Goal: Transaction & Acquisition: Purchase product/service

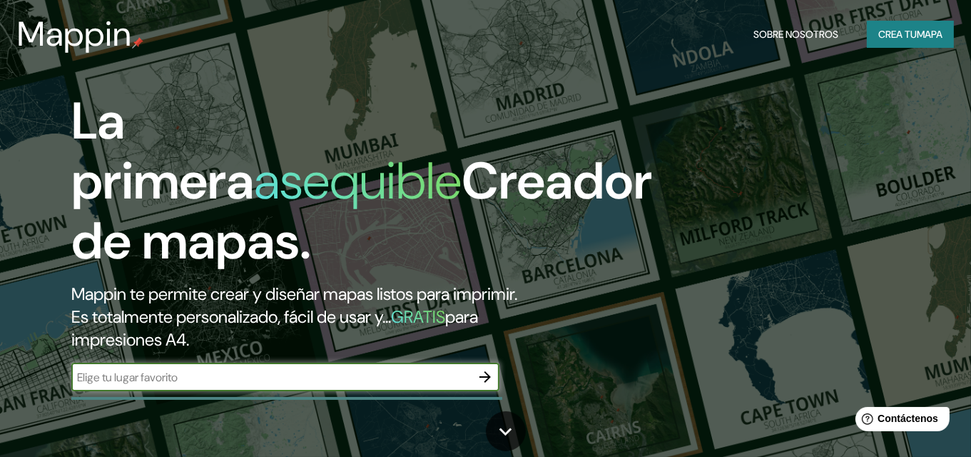
click at [324, 377] on input "text" at bounding box center [271, 377] width 400 height 16
type input "SAN AGUSTIN CAJAS"
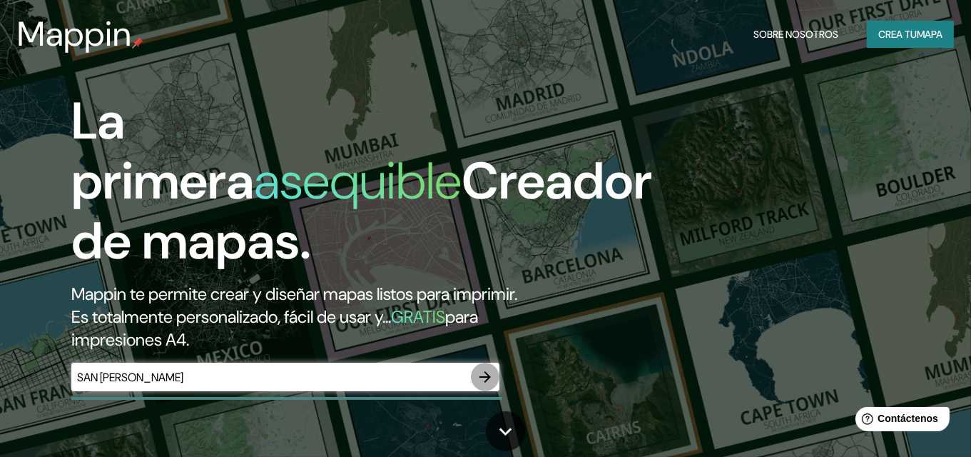
click at [484, 375] on icon "button" at bounding box center [485, 376] width 17 height 17
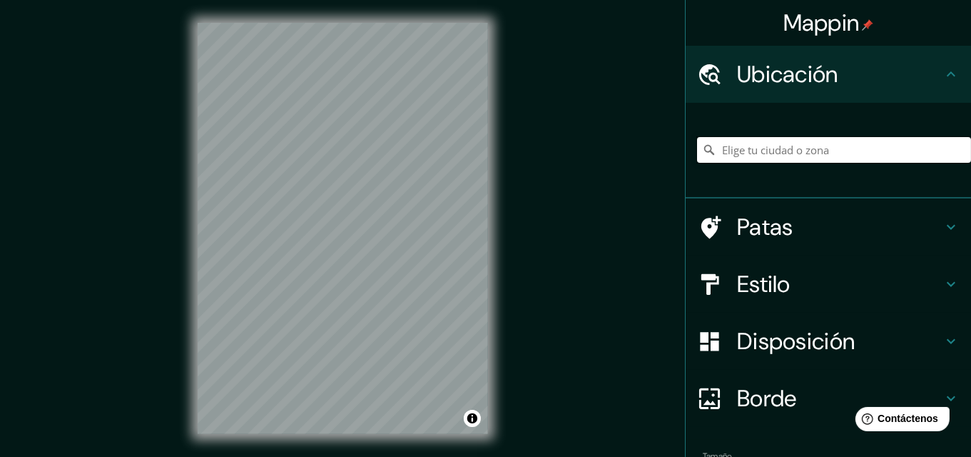
click at [761, 156] on input "Elige tu ciudad o zona" at bounding box center [834, 150] width 274 height 26
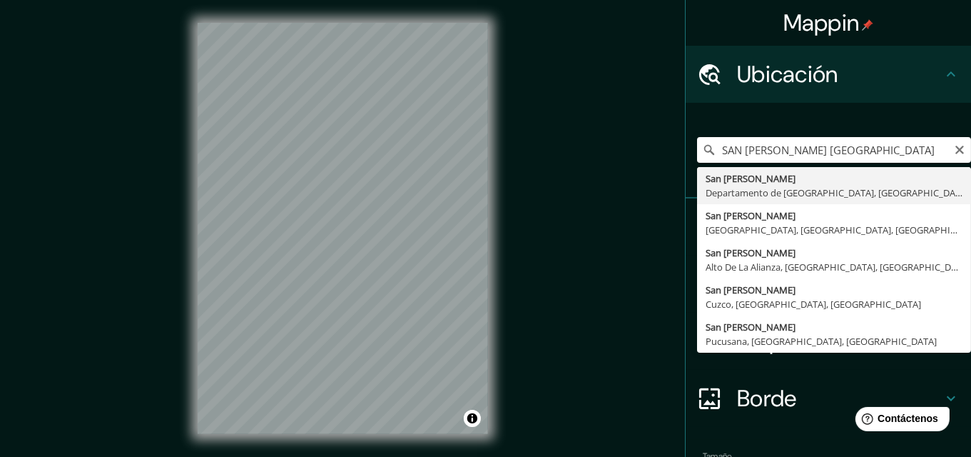
type input "San Agustín, Departamento de Junín, Perú"
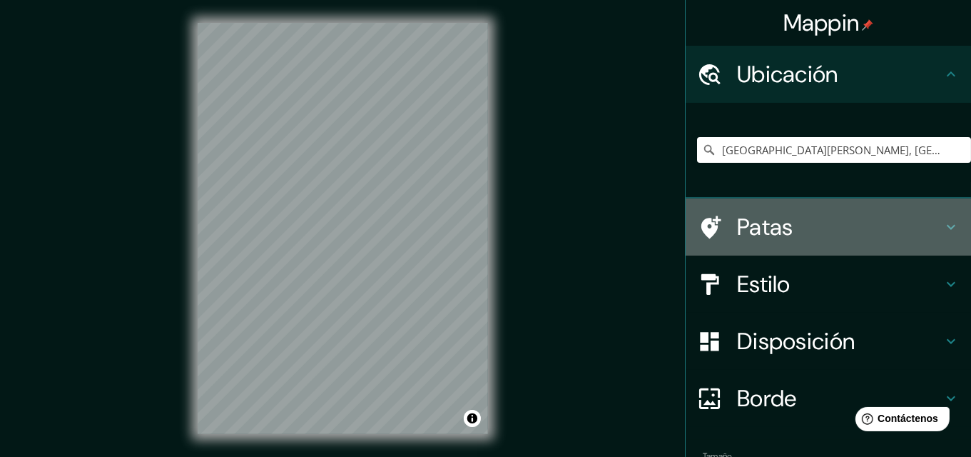
click at [849, 237] on h4 "Patas" at bounding box center [839, 227] width 205 height 29
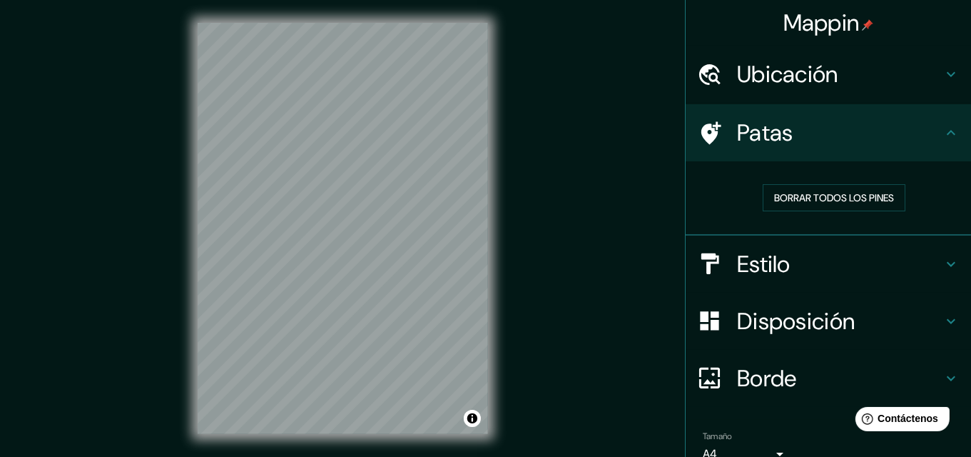
click at [787, 273] on h4 "Estilo" at bounding box center [839, 264] width 205 height 29
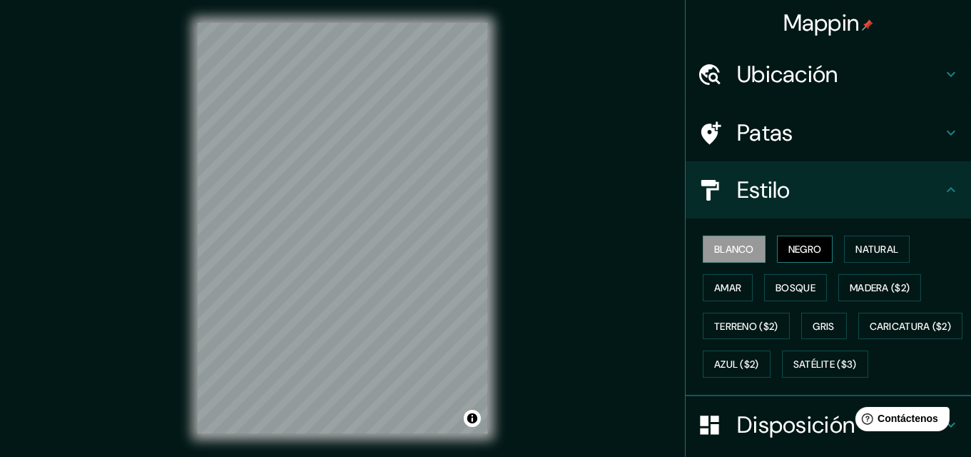
click at [788, 247] on font "Negro" at bounding box center [805, 249] width 34 height 13
click at [858, 245] on font "Natural" at bounding box center [876, 249] width 43 height 13
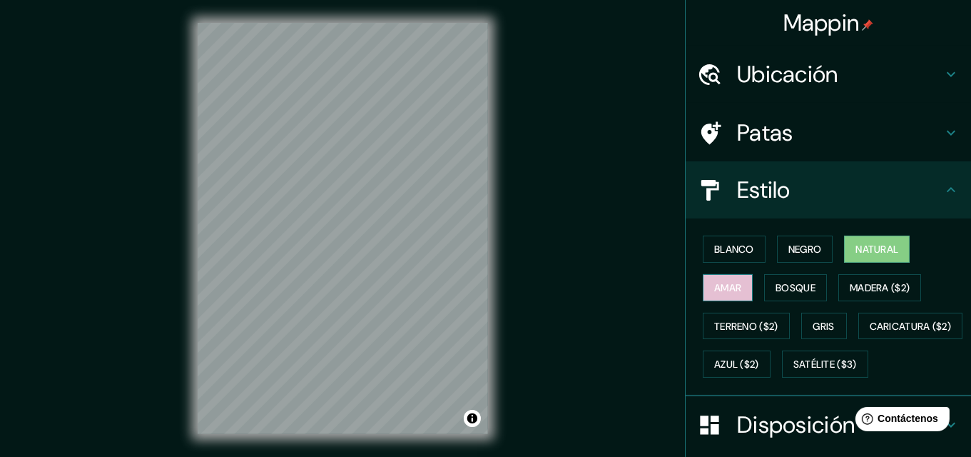
click at [728, 285] on font "Amar" at bounding box center [727, 287] width 27 height 13
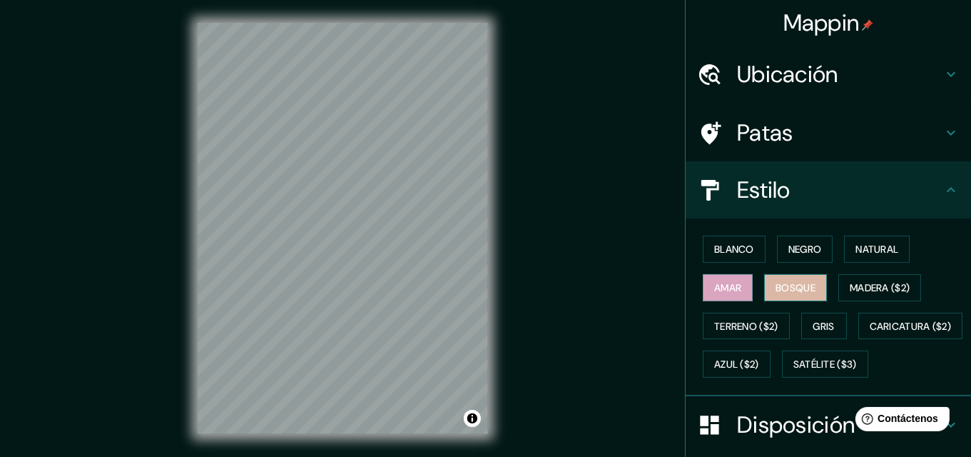
click at [778, 281] on font "Bosque" at bounding box center [796, 287] width 40 height 13
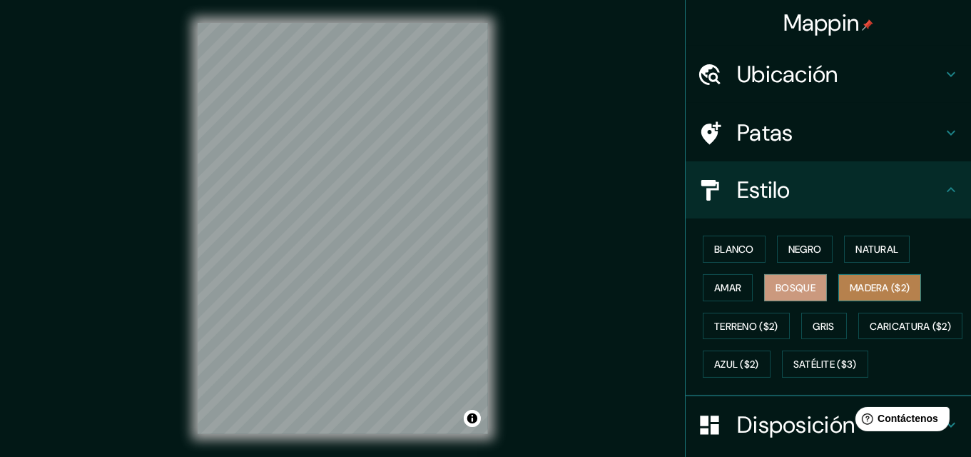
click at [850, 284] on font "Madera ($2)" at bounding box center [880, 287] width 60 height 13
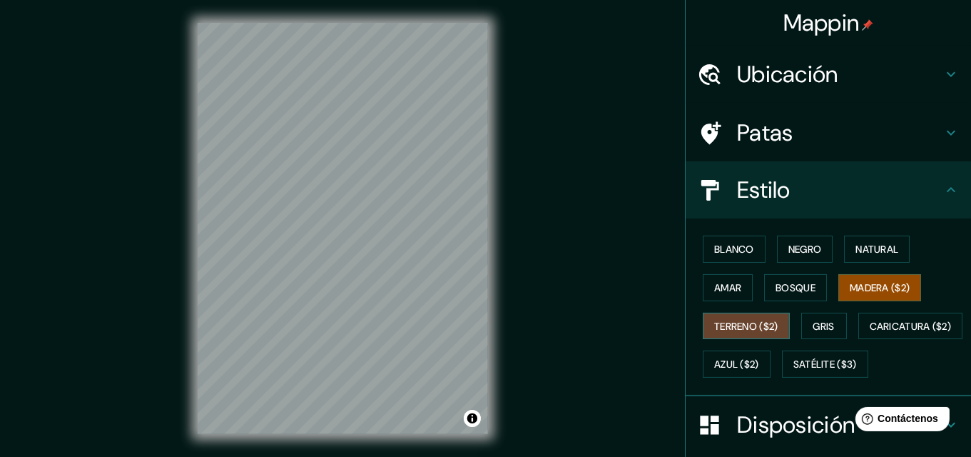
click at [745, 321] on font "Terreno ($2)" at bounding box center [746, 326] width 64 height 13
click at [810, 313] on button "Gris" at bounding box center [824, 326] width 46 height 27
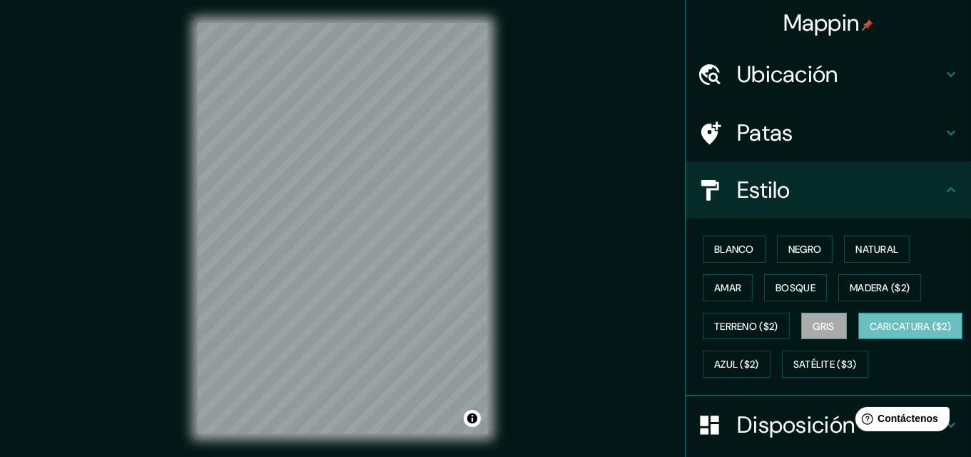
click at [870, 332] on font "Caricatura ($2)" at bounding box center [911, 326] width 82 height 13
click at [759, 355] on font "Azul ($2)" at bounding box center [736, 364] width 45 height 19
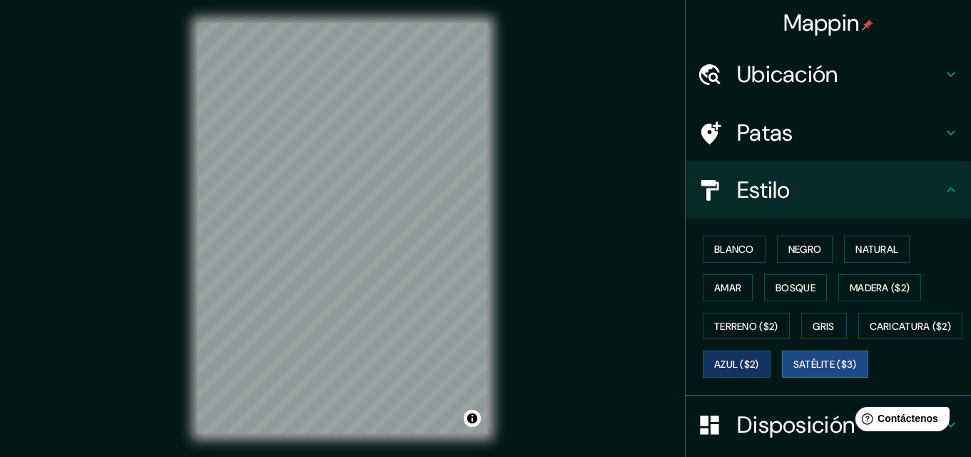
click at [793, 371] on font "Satélite ($3)" at bounding box center [825, 364] width 64 height 13
click at [759, 365] on font "Azul ($2)" at bounding box center [736, 364] width 45 height 13
click at [723, 293] on font "Amar" at bounding box center [727, 287] width 27 height 19
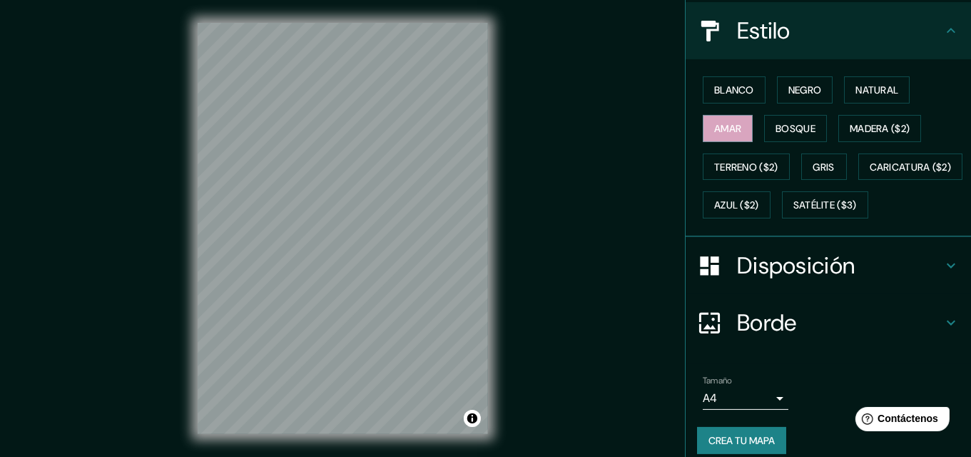
scroll to position [160, 0]
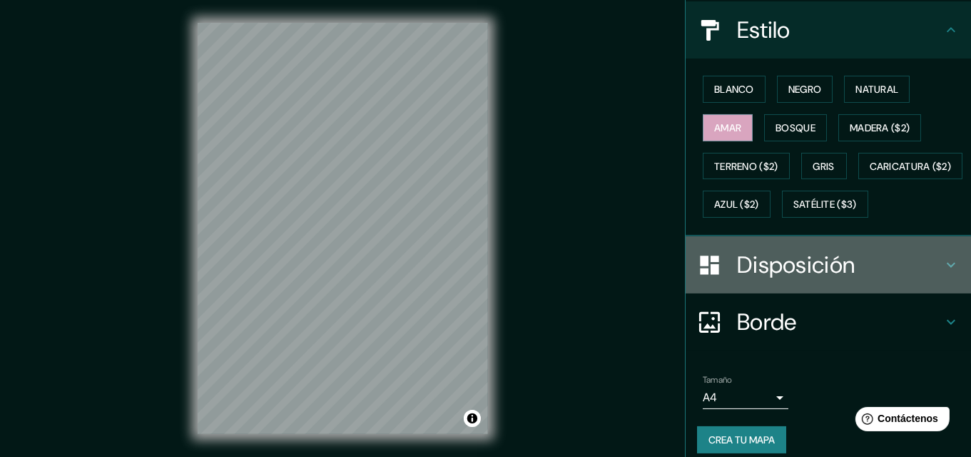
click at [902, 279] on h4 "Disposición" at bounding box center [839, 264] width 205 height 29
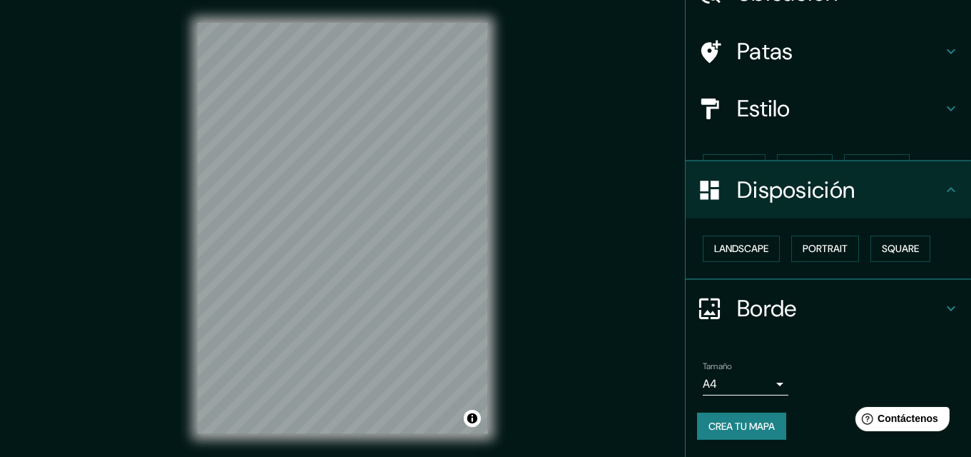
scroll to position [55, 0]
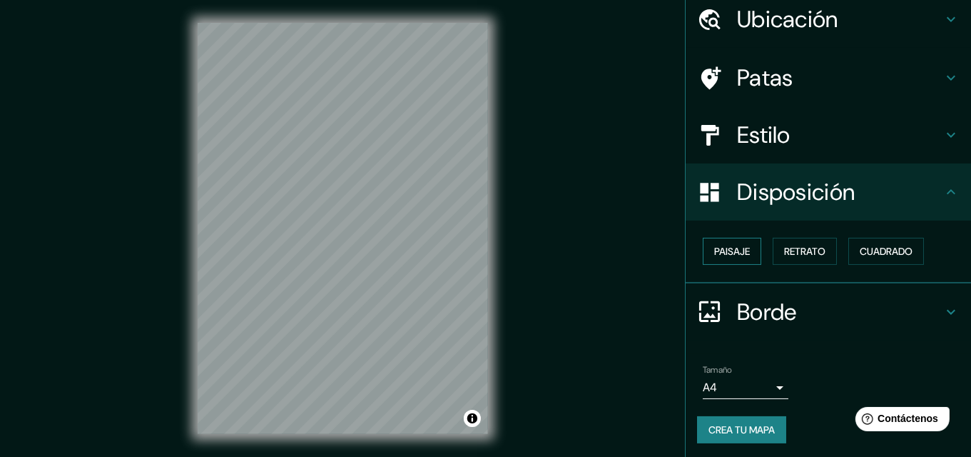
click at [735, 252] on font "Paisaje" at bounding box center [732, 251] width 36 height 13
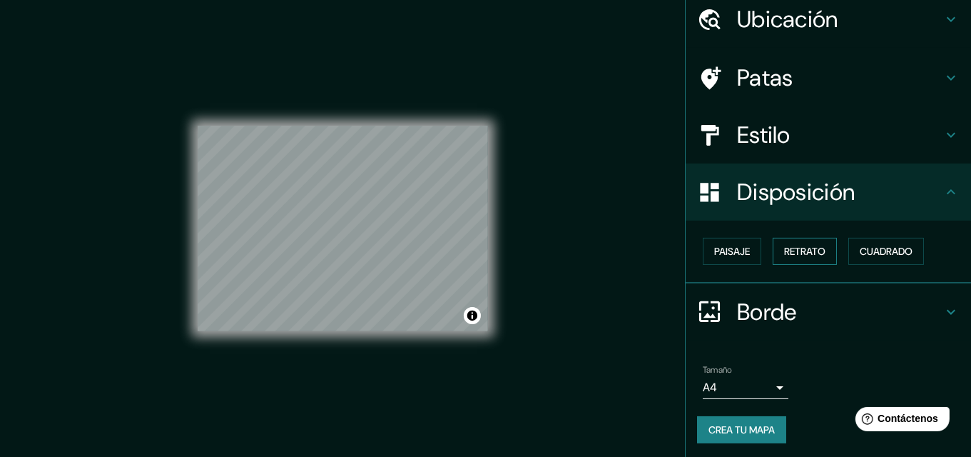
click at [803, 245] on font "Retrato" at bounding box center [804, 251] width 41 height 13
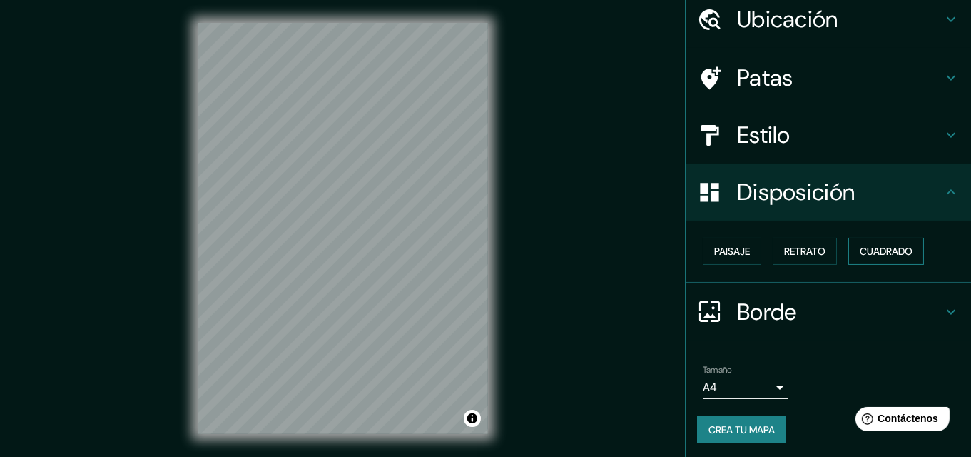
click at [875, 246] on font "Cuadrado" at bounding box center [886, 251] width 53 height 13
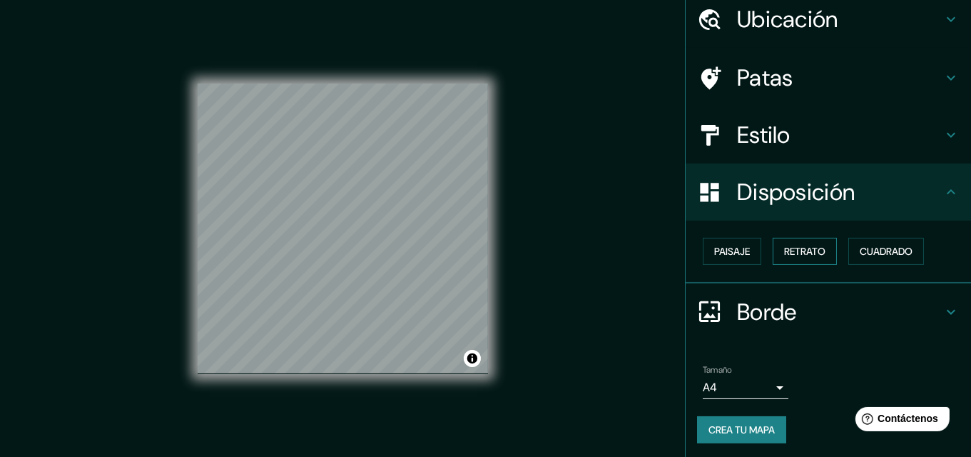
click at [786, 251] on font "Retrato" at bounding box center [804, 251] width 41 height 13
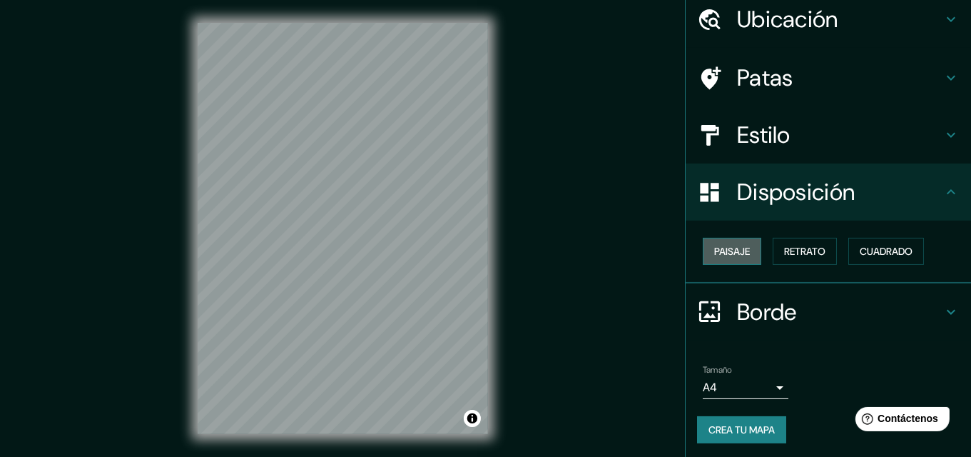
click at [733, 253] on font "Paisaje" at bounding box center [732, 251] width 36 height 13
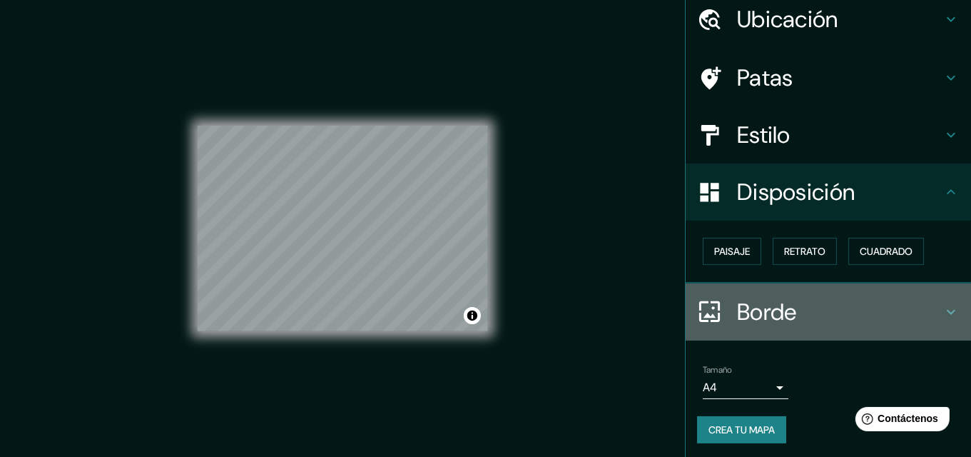
click at [875, 309] on h4 "Borde" at bounding box center [839, 312] width 205 height 29
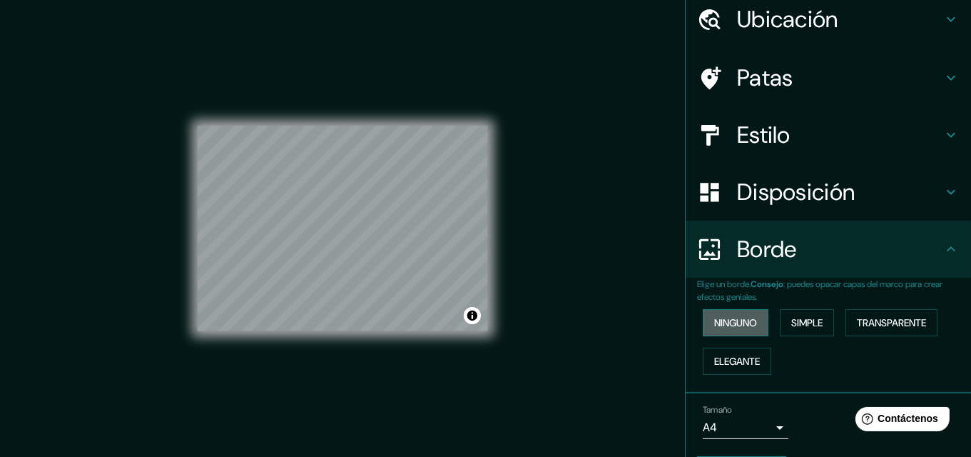
click at [737, 327] on font "Ninguno" at bounding box center [735, 322] width 43 height 19
click at [796, 316] on font "Simple" at bounding box center [806, 322] width 31 height 13
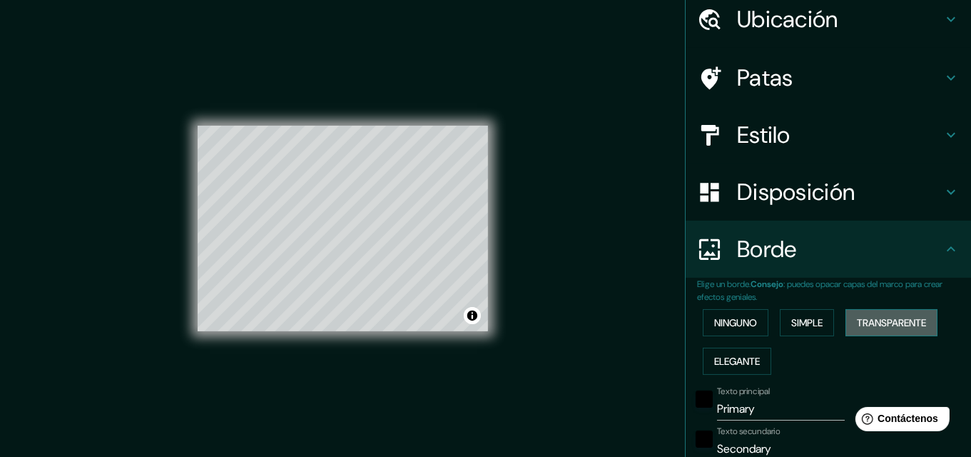
click at [860, 316] on font "Transparente" at bounding box center [891, 322] width 69 height 13
click at [736, 355] on font "Elegante" at bounding box center [737, 361] width 46 height 13
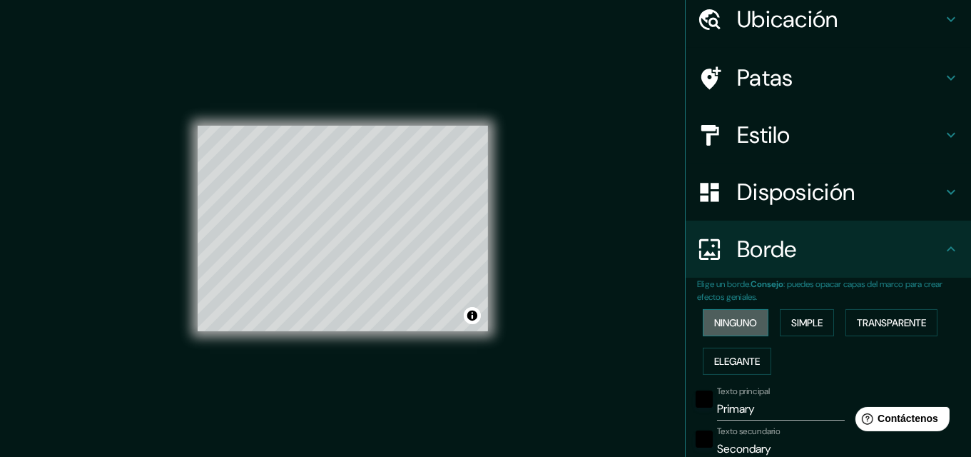
click at [730, 320] on font "Ninguno" at bounding box center [735, 322] width 43 height 13
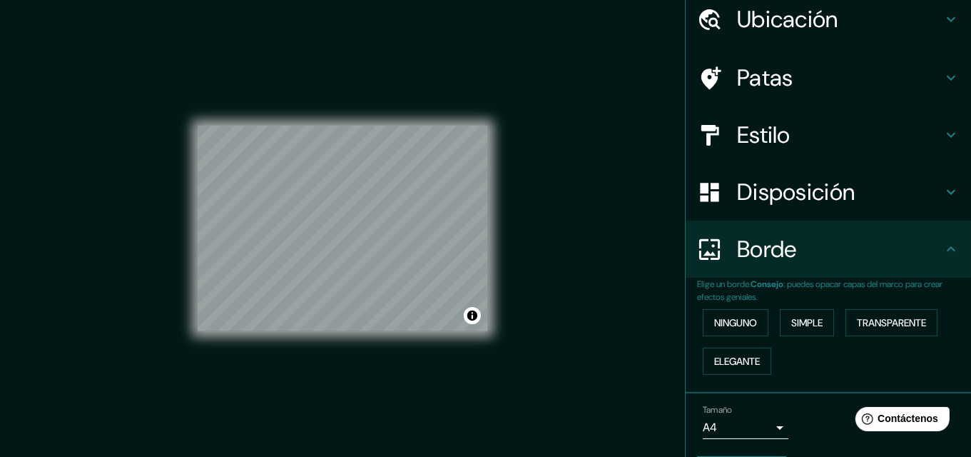
scroll to position [94, 0]
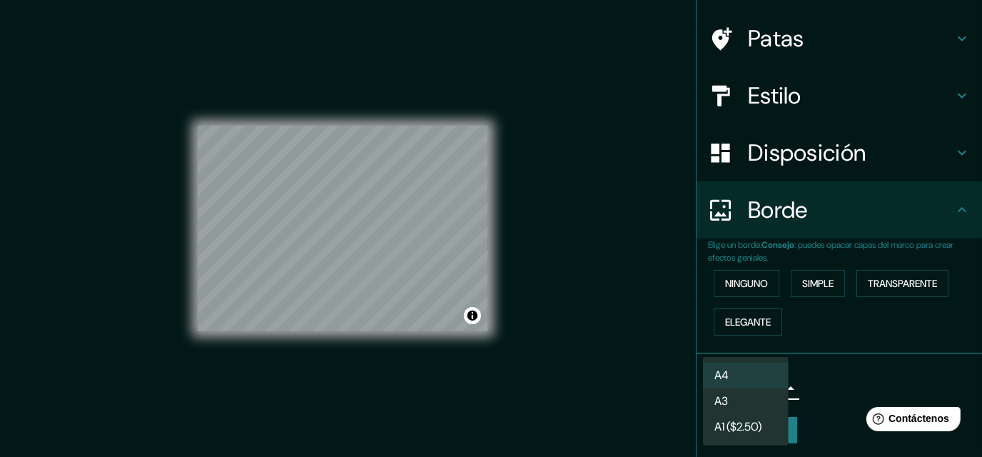
click at [758, 386] on body "Mappin Ubicación San Agustín, Departamento de Junín, Perú Patas Estilo Disposic…" at bounding box center [491, 228] width 982 height 457
click at [758, 375] on li "A4" at bounding box center [746, 375] width 86 height 26
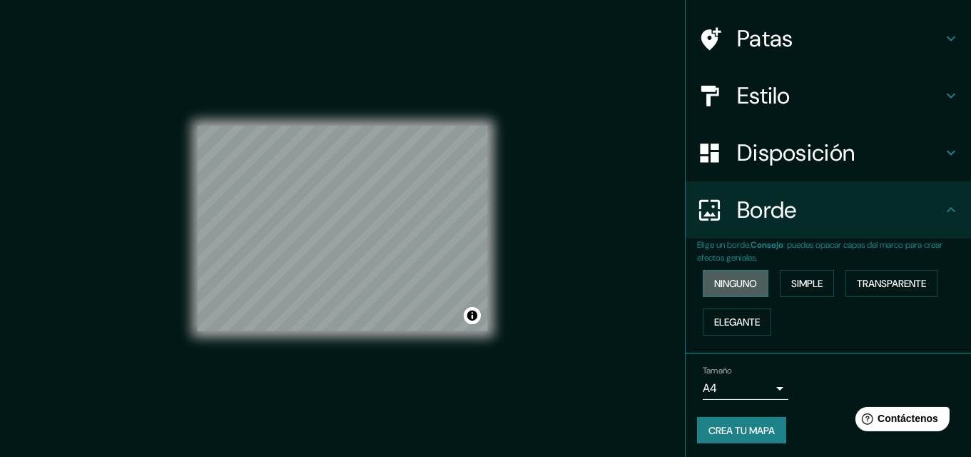
click at [743, 284] on font "Ninguno" at bounding box center [735, 283] width 43 height 13
click at [796, 279] on font "Simple" at bounding box center [806, 283] width 31 height 13
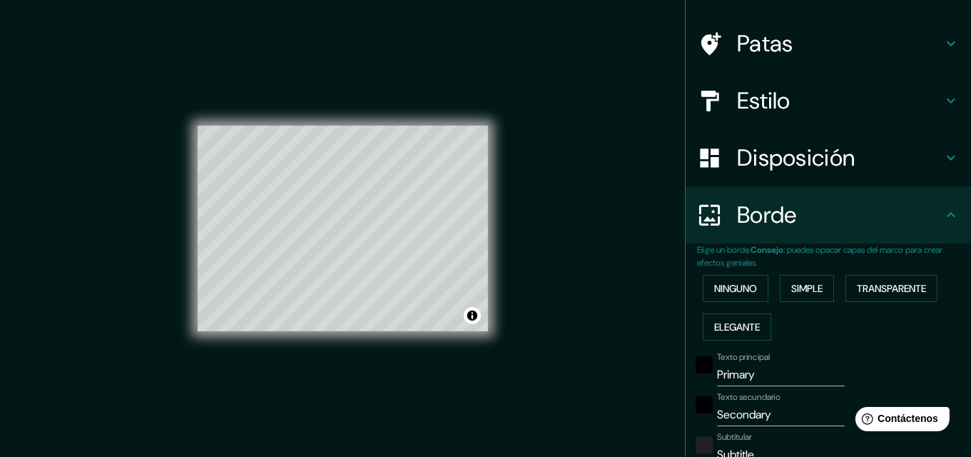
scroll to position [108, 0]
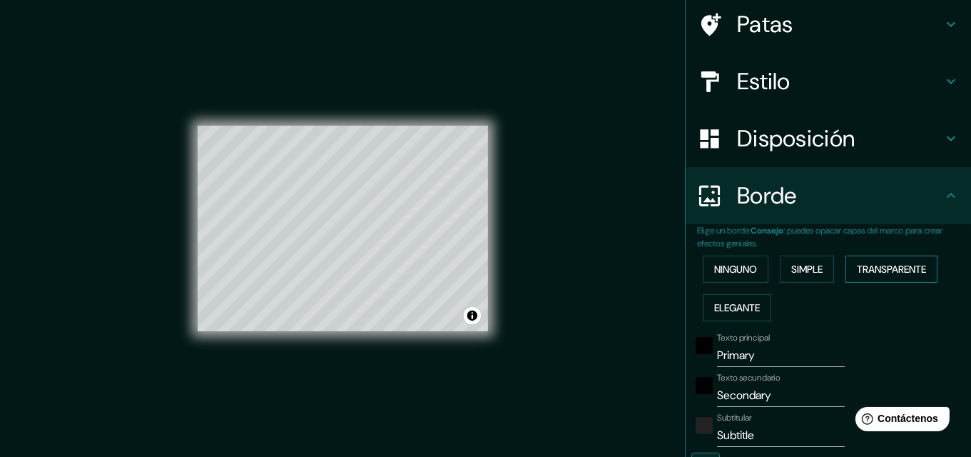
click at [870, 269] on font "Transparente" at bounding box center [891, 269] width 69 height 13
drag, startPoint x: 959, startPoint y: 252, endPoint x: 959, endPoint y: 298, distance: 45.7
click at [959, 298] on div "Ninguno Simple Transparente Elegante" at bounding box center [834, 288] width 274 height 77
drag, startPoint x: 754, startPoint y: 349, endPoint x: 681, endPoint y: 349, distance: 72.8
click at [691, 349] on div "Texto principal Primary" at bounding box center [808, 349] width 234 height 34
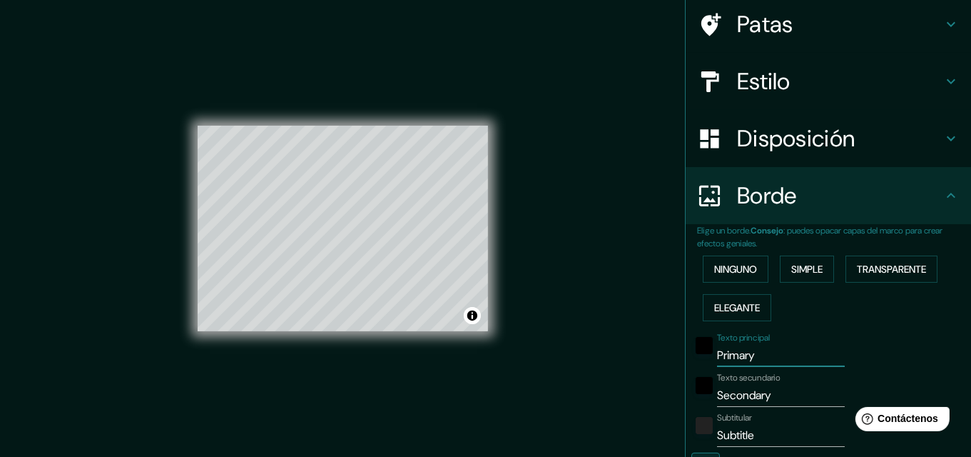
type input "S"
type input "195"
type input "32"
type input "SA"
type input "195"
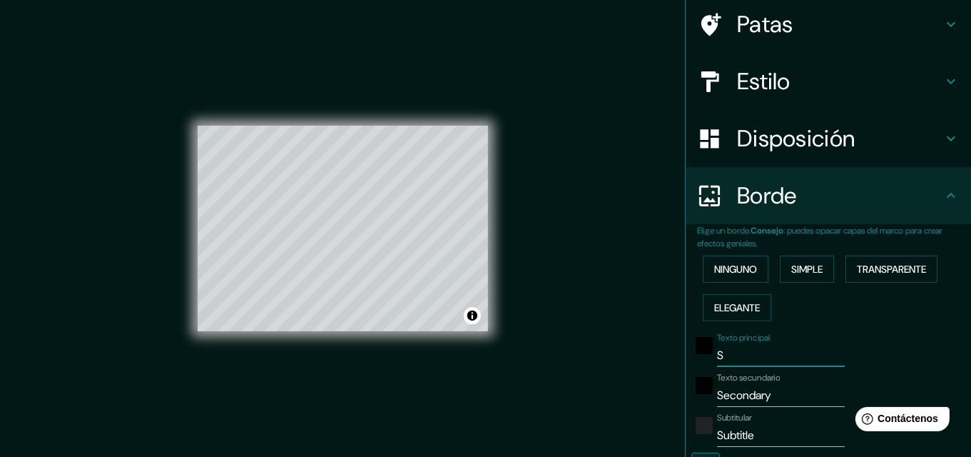
type input "32"
type input "SAN"
type input "195"
type input "32"
type input "SAN"
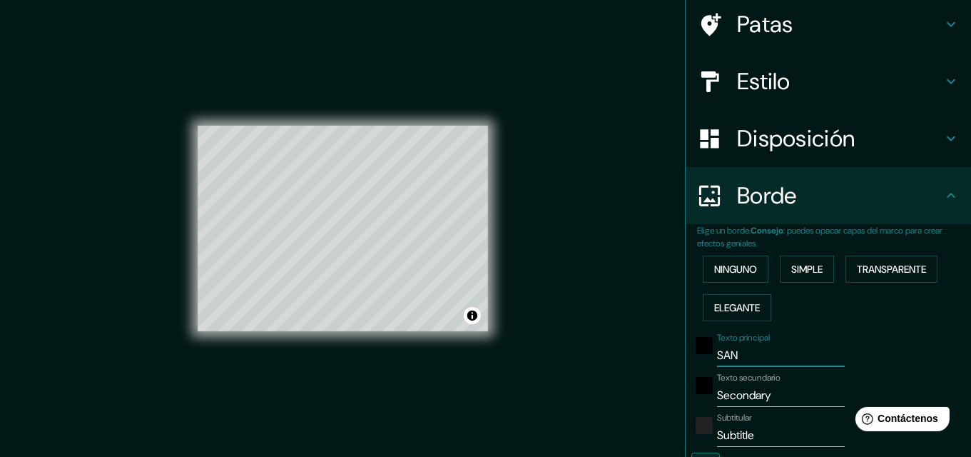
type input "195"
type input "32"
type input "SAN A"
type input "195"
type input "32"
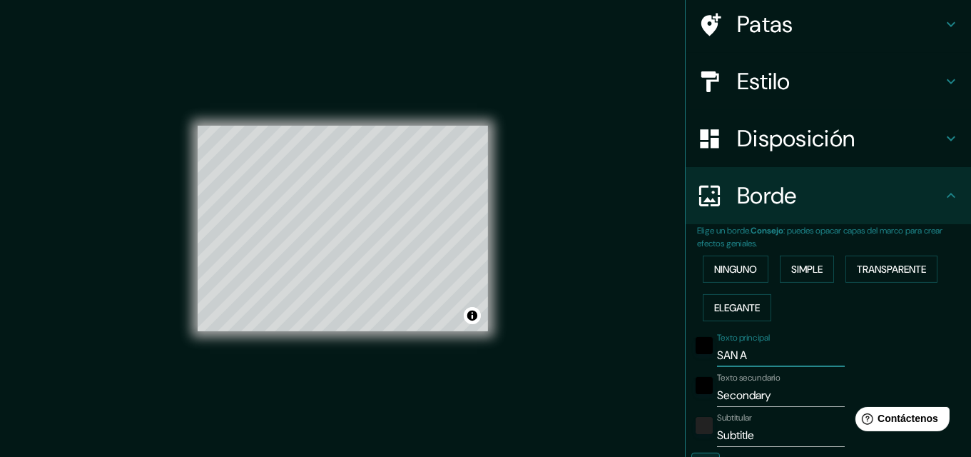
type input "SAN AG"
type input "195"
type input "32"
type input "SAN AGUS"
type input "195"
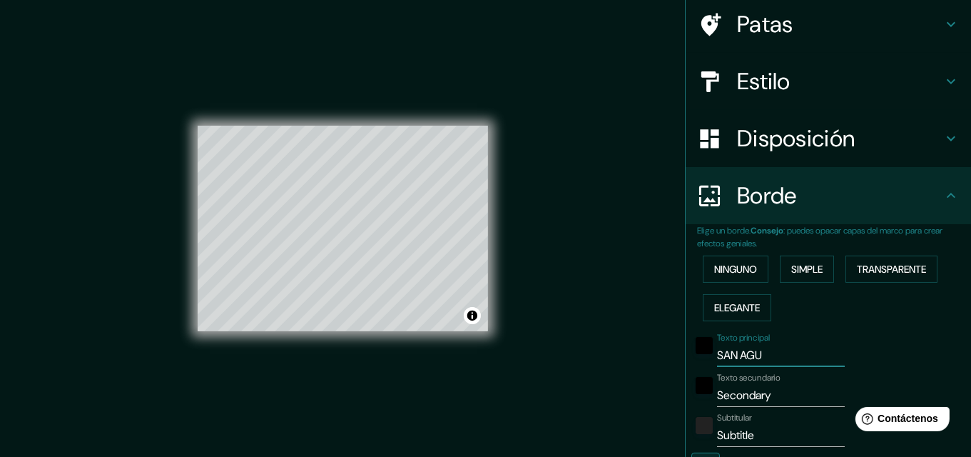
type input "32"
type input "SAN AGUST"
type input "195"
type input "32"
type input "SAN AGUSTI"
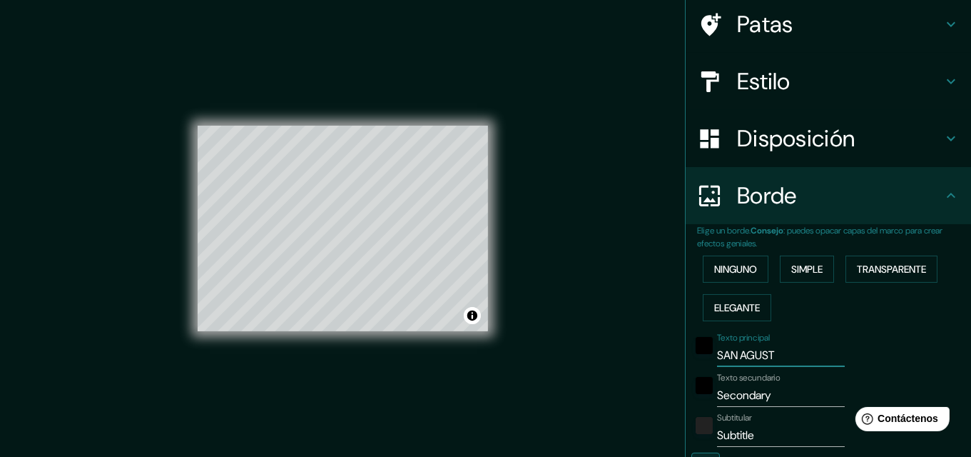
type input "195"
type input "32"
type input "SAN AGUSTIN"
type input "195"
type input "32"
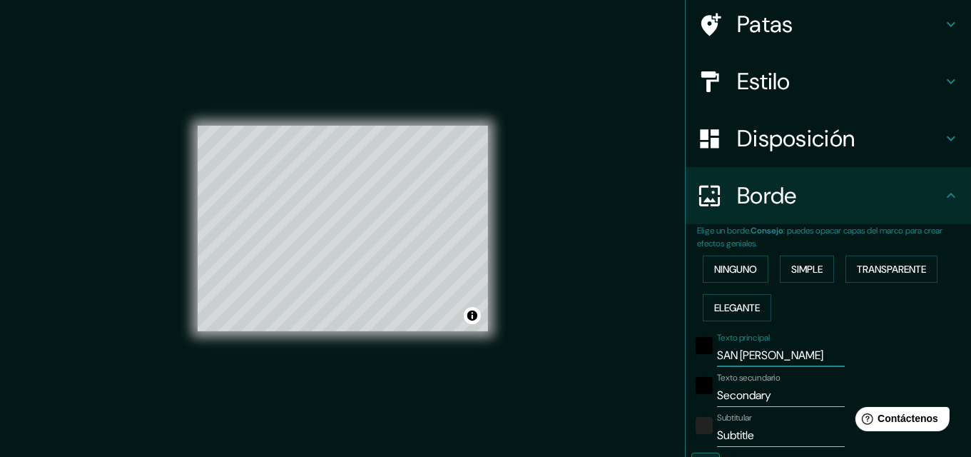
type input "SAN AGUSTIN"
drag, startPoint x: 772, startPoint y: 401, endPoint x: 689, endPoint y: 397, distance: 82.9
click at [691, 397] on div "Texto secundario Secondary" at bounding box center [808, 389] width 234 height 34
type input "C"
type input "195"
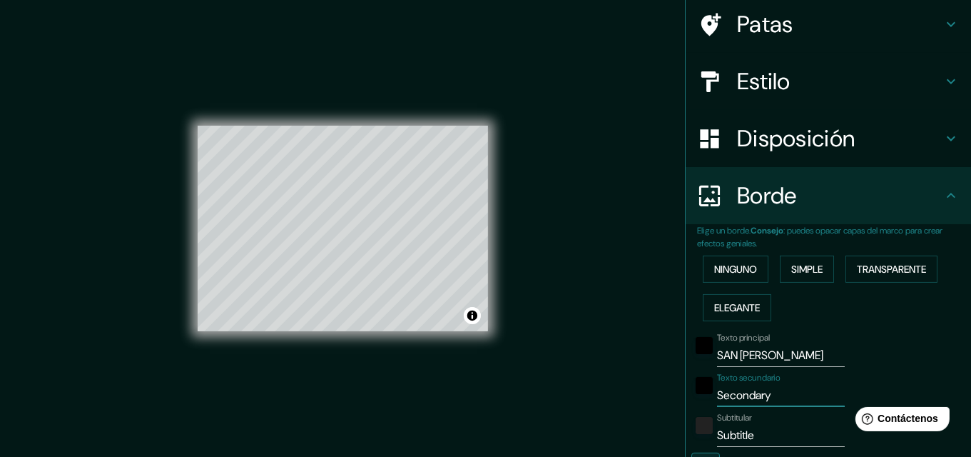
type input "32"
type input "CA"
type input "195"
type input "32"
type input "CAJ"
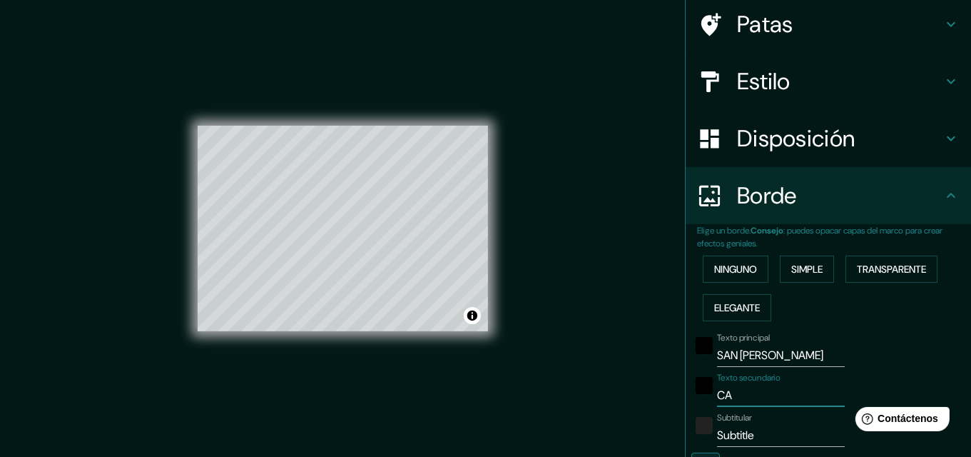
type input "195"
type input "32"
type input "CAJA"
type input "195"
type input "32"
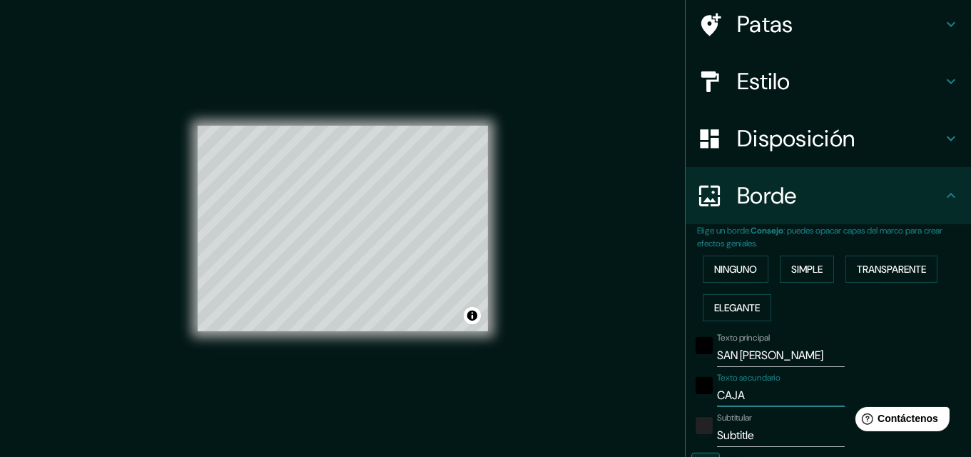
type input "CAJAS"
type input "195"
type input "32"
type input "CAJAS"
drag, startPoint x: 753, startPoint y: 435, endPoint x: 690, endPoint y: 430, distance: 63.8
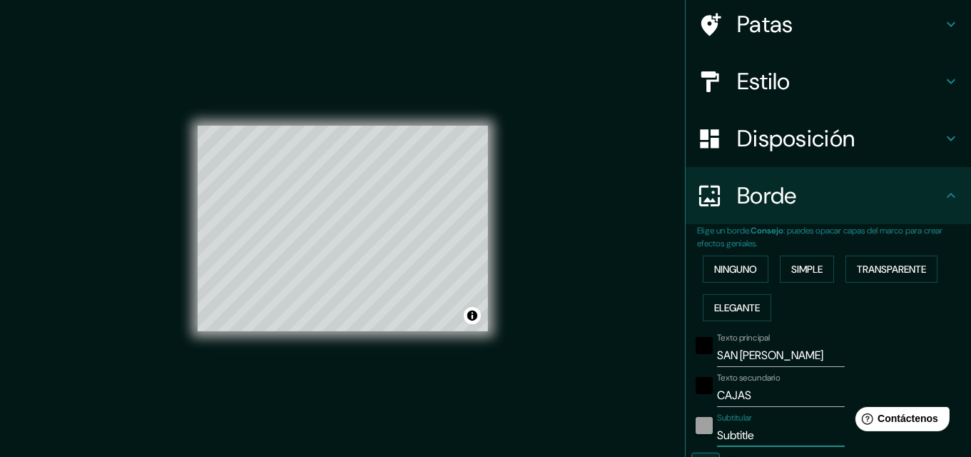
click at [691, 430] on div "Subtitular Subtitle" at bounding box center [808, 429] width 234 height 34
type input "A"
type input "195"
type input "32"
type input "AN"
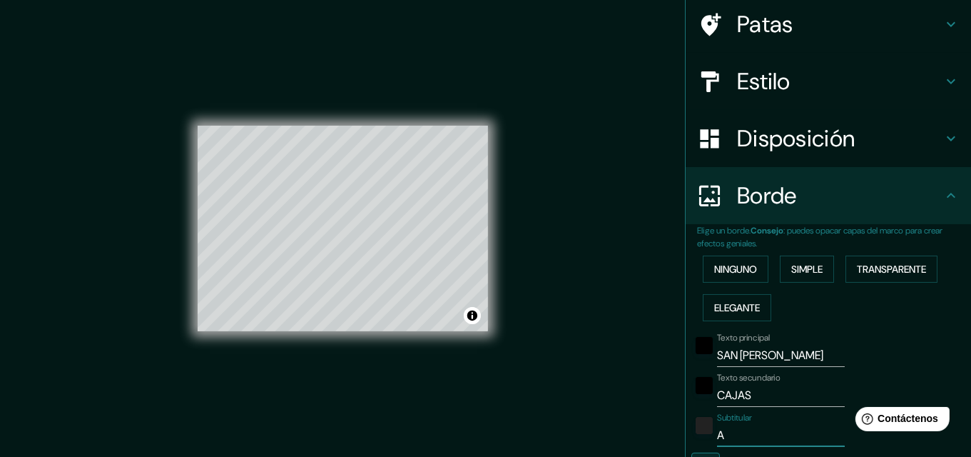
type input "195"
type input "32"
type input "ANA"
type input "195"
type input "32"
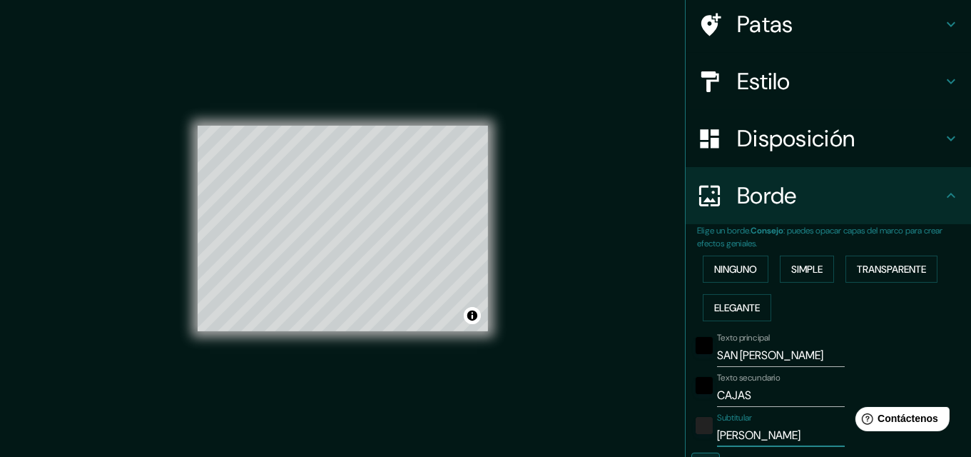
type input "ANAL"
type input "195"
type input "32"
type input "ANALI"
type input "195"
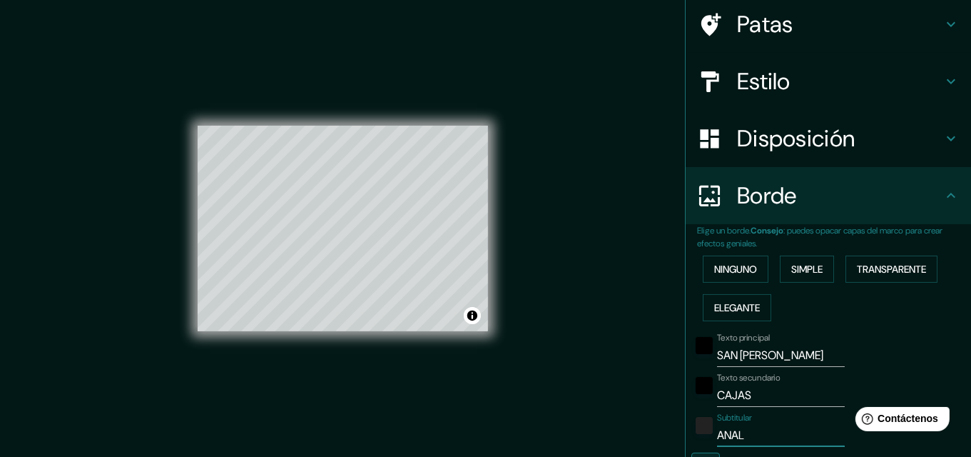
type input "32"
type input "ANALIS"
type input "195"
type input "32"
drag, startPoint x: 762, startPoint y: 432, endPoint x: 676, endPoint y: 442, distance: 86.2
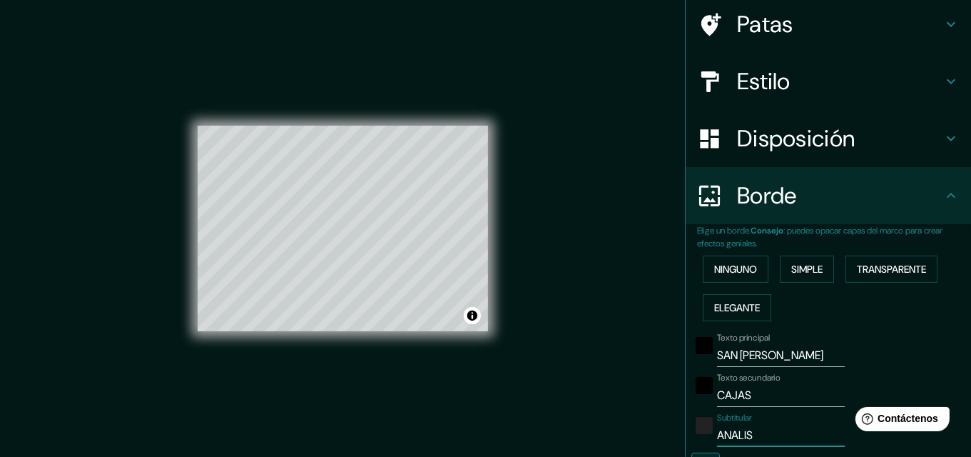
click at [686, 442] on div "Elige un borde. Consejo : puedes opacar capas del marco para crear efectos geni…" at bounding box center [828, 412] width 285 height 376
type input "C"
type input "195"
type input "32"
type input "CR"
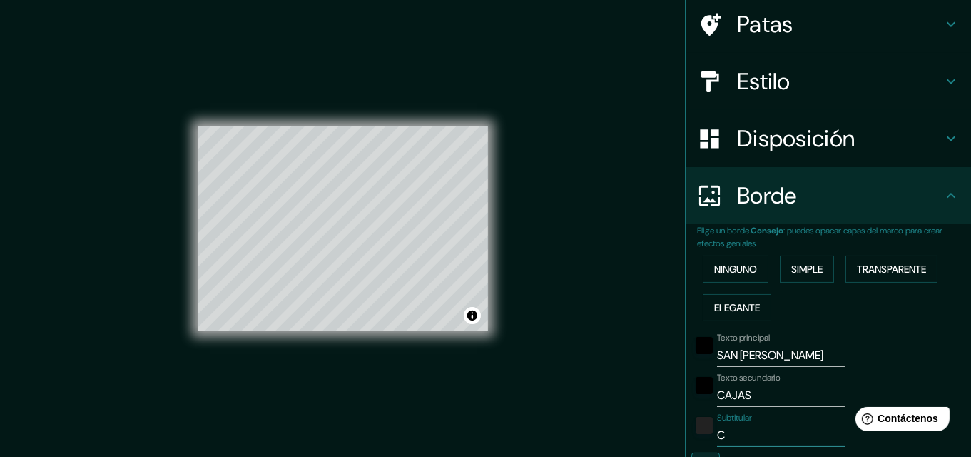
type input "195"
type input "32"
type input "CRE"
type input "195"
type input "32"
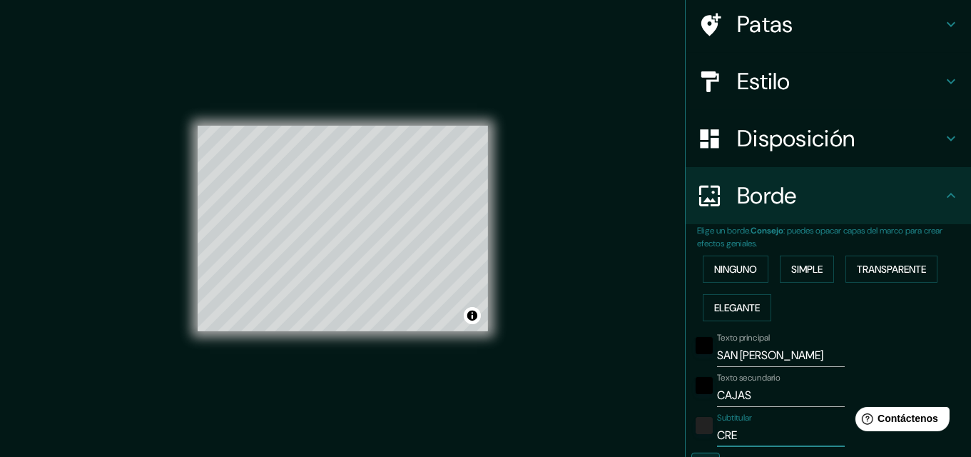
type input "CREC"
type input "195"
type input "32"
type input "CRECI"
type input "195"
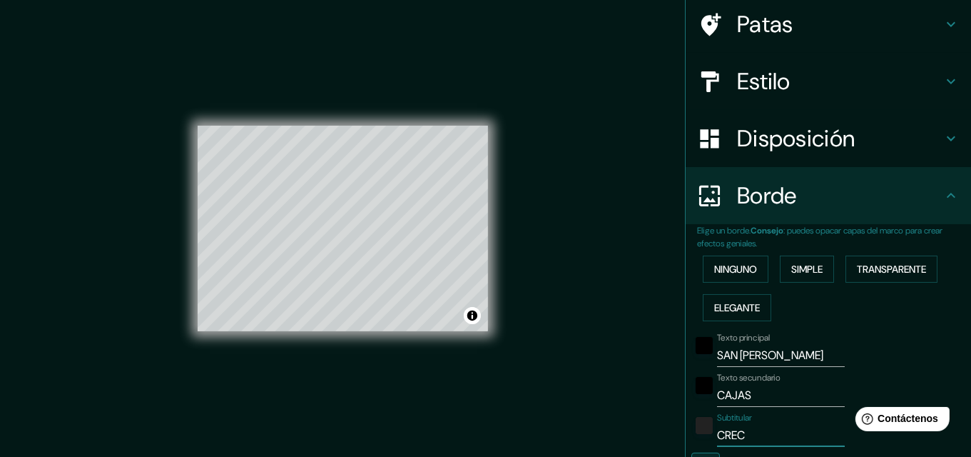
type input "32"
type input "CRECIM"
type input "195"
type input "32"
type input "CRECIMI"
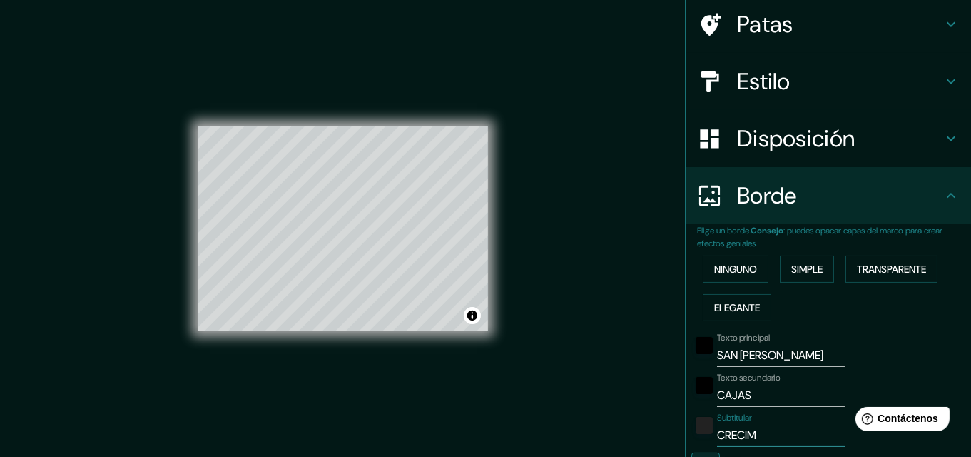
type input "195"
type input "32"
type input "CRECIMIE"
type input "195"
type input "32"
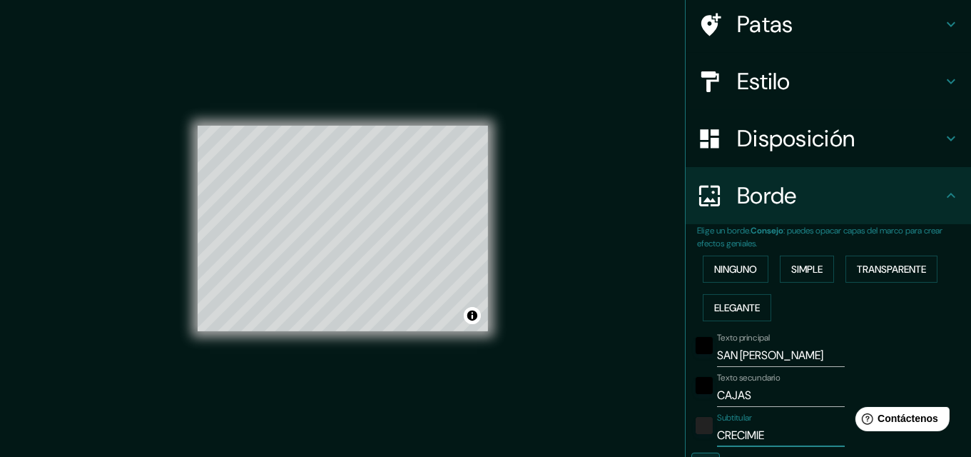
type input "CRECIMIEN"
type input "195"
type input "32"
type input "CRECIMIENT"
type input "195"
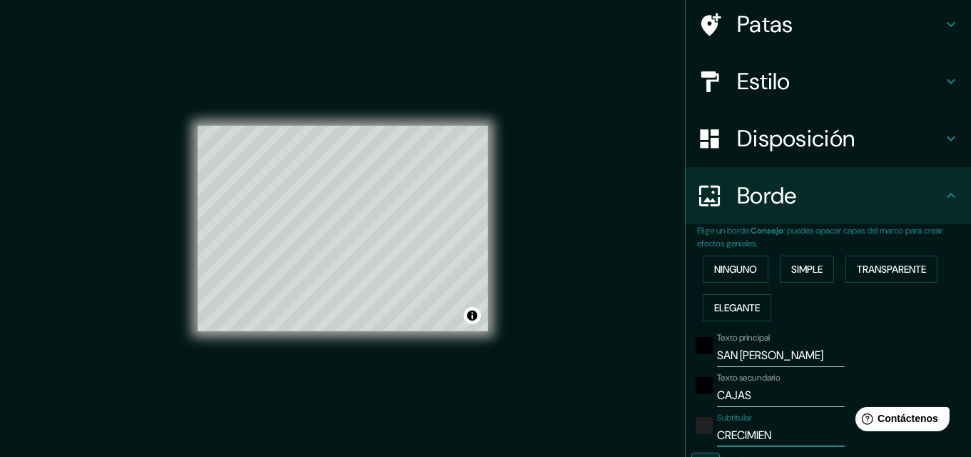
type input "32"
type input "CRECIMIENTO"
type input "195"
type input "32"
type input "CRECIMIENTO"
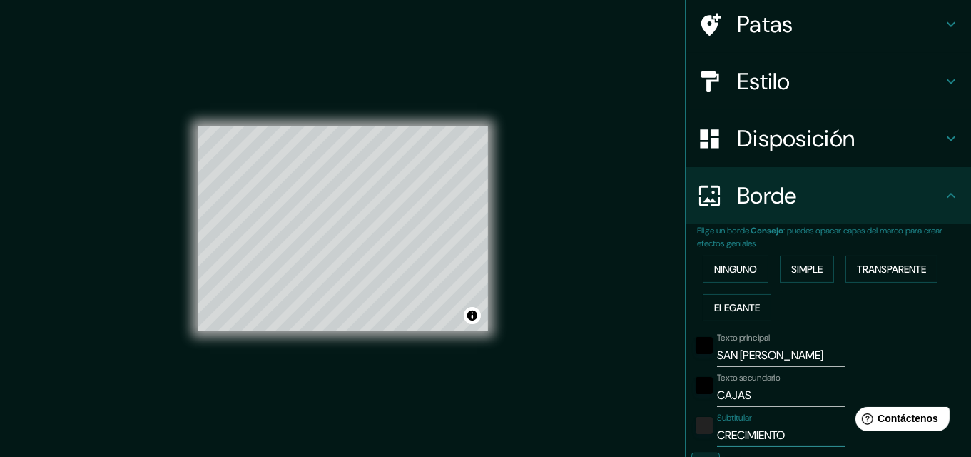
type input "195"
type input "32"
type input "CRECIMIENTO U"
type input "195"
type input "32"
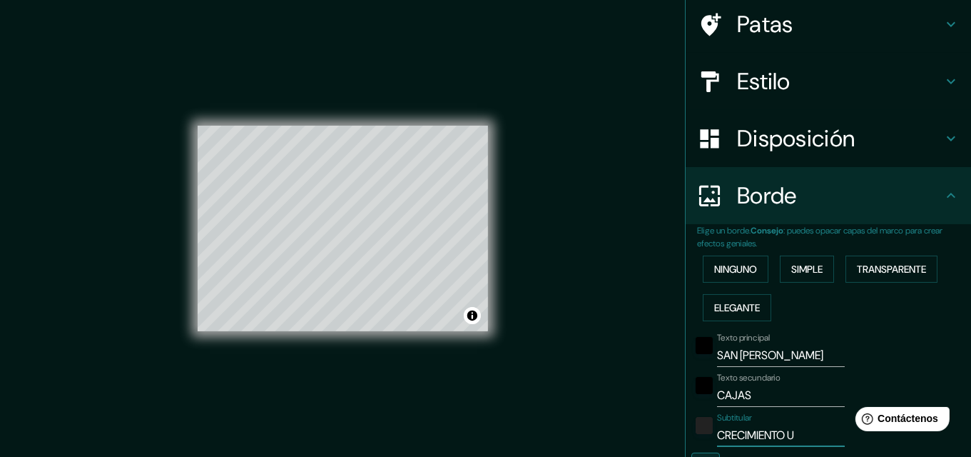
type input "CRECIMIENTO UR"
type input "195"
type input "32"
type input "CRECIMIENTO URB"
type input "195"
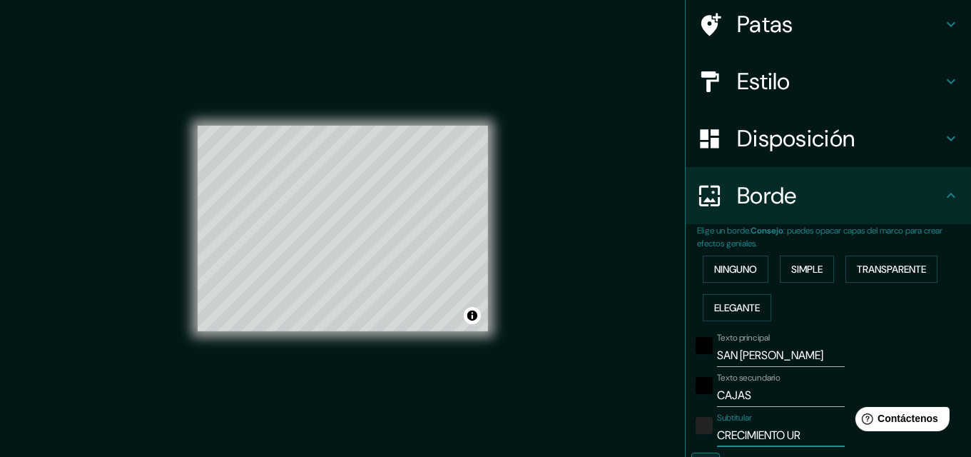
type input "32"
type input "CRECIMIENTO URBA"
type input "195"
type input "32"
type input "CRECIMIENTO URBAN"
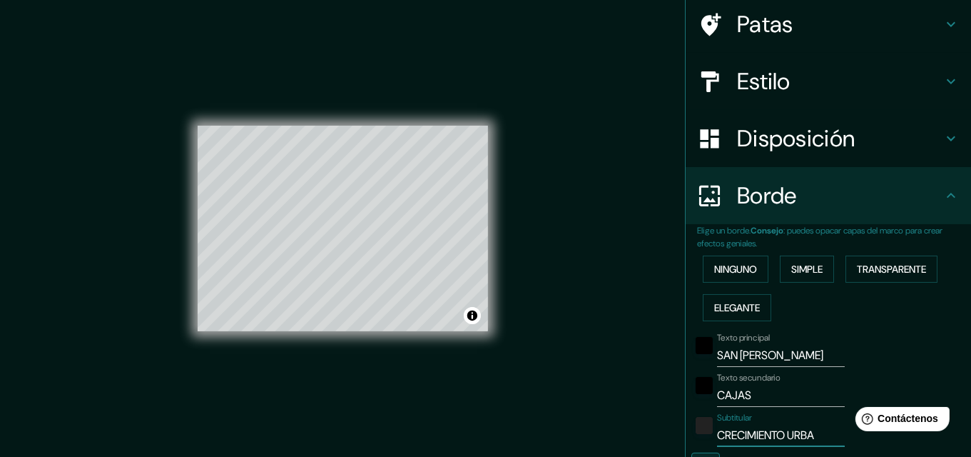
type input "195"
type input "32"
type input "CRECIMIENTO URBANO"
type input "195"
type input "32"
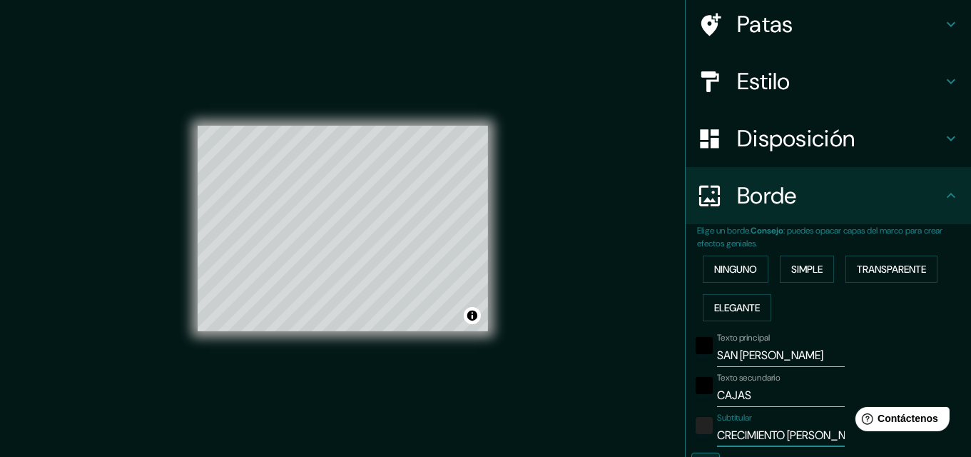
scroll to position [0, 0]
type input "CRECIMIENTO URBANO"
click at [770, 352] on input "SAN AGUSTIN" at bounding box center [781, 355] width 128 height 23
type input "SAN AGUSTN"
type input "195"
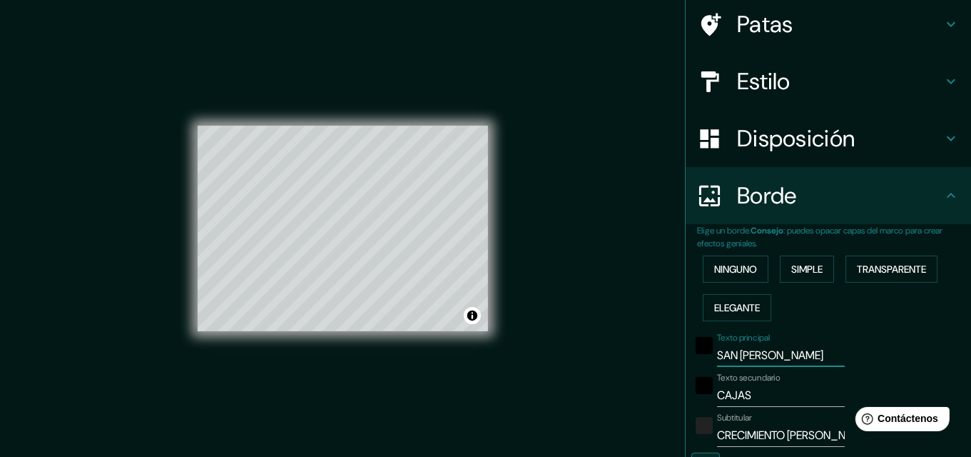
type input "32"
type input "SAN AGUSTÍN"
type input "195"
type input "32"
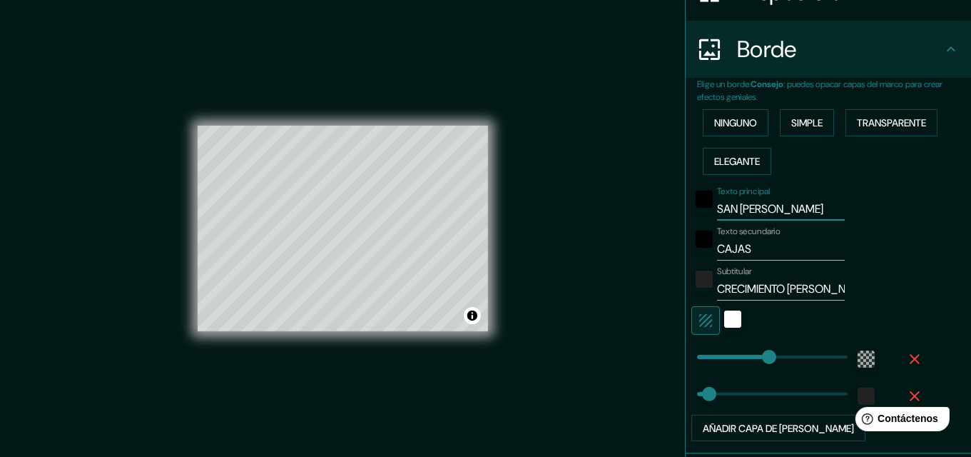
scroll to position [259, 0]
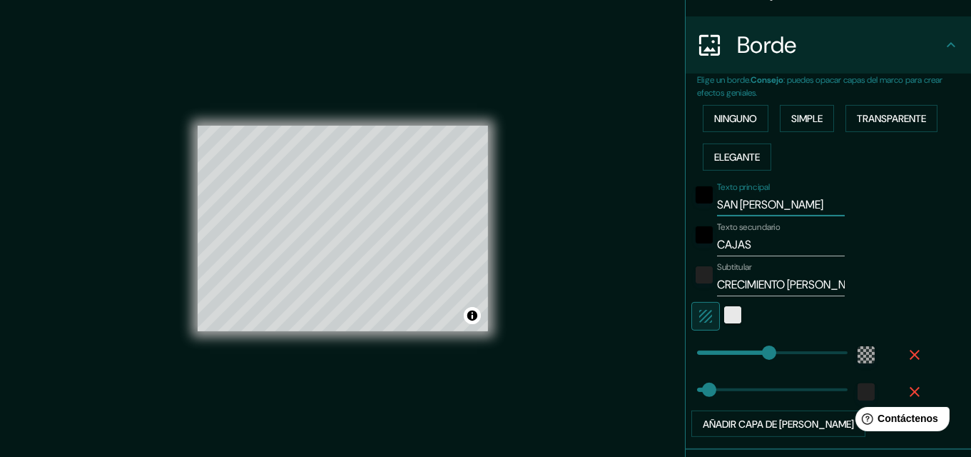
type input "SAN AGUSTÍN"
click at [724, 314] on div "blanco" at bounding box center [732, 314] width 17 height 17
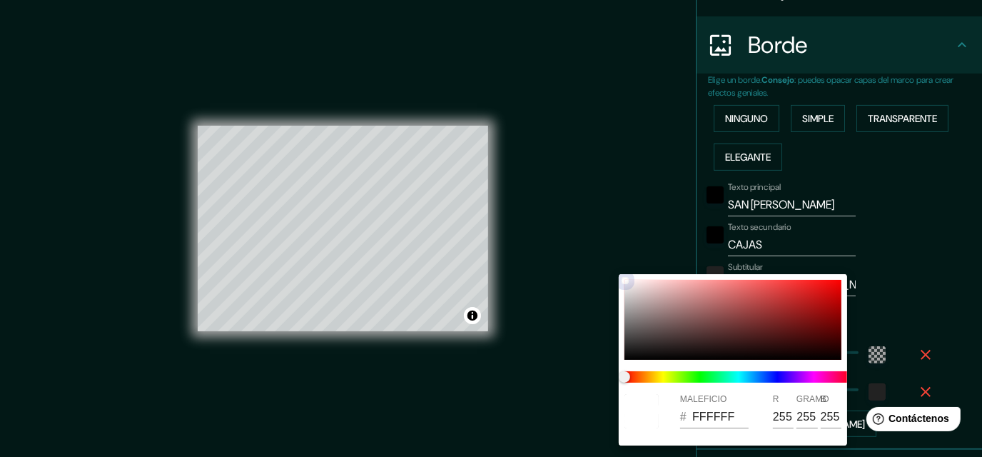
click at [710, 315] on div at bounding box center [732, 320] width 217 height 80
type input "195"
type input "32"
type input "8E5656"
type input "142"
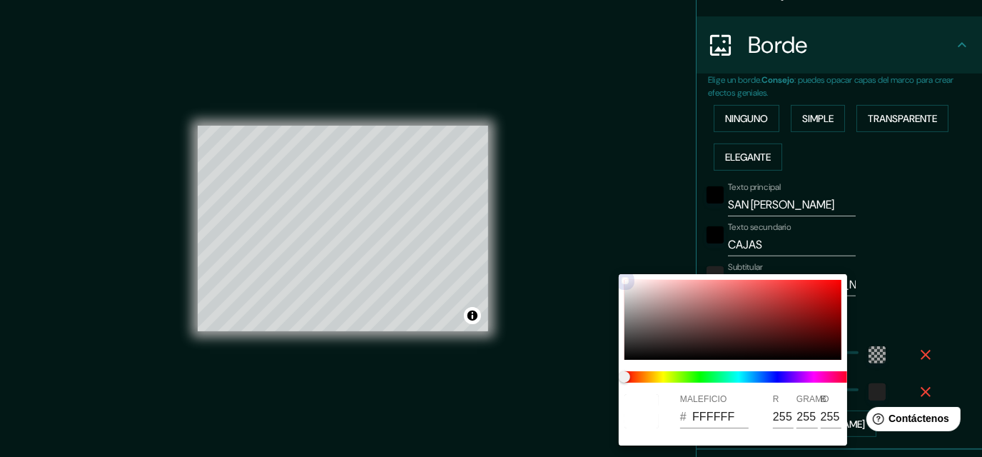
type input "86"
click at [657, 318] on div at bounding box center [732, 320] width 217 height 80
type input "195"
type input "32"
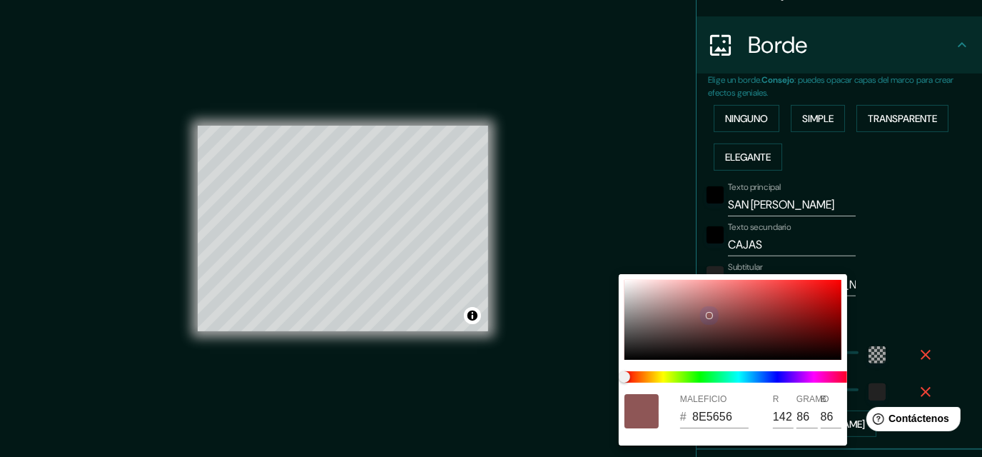
type input "836F6F"
type input "131"
type input "111"
click at [893, 322] on div at bounding box center [491, 228] width 982 height 457
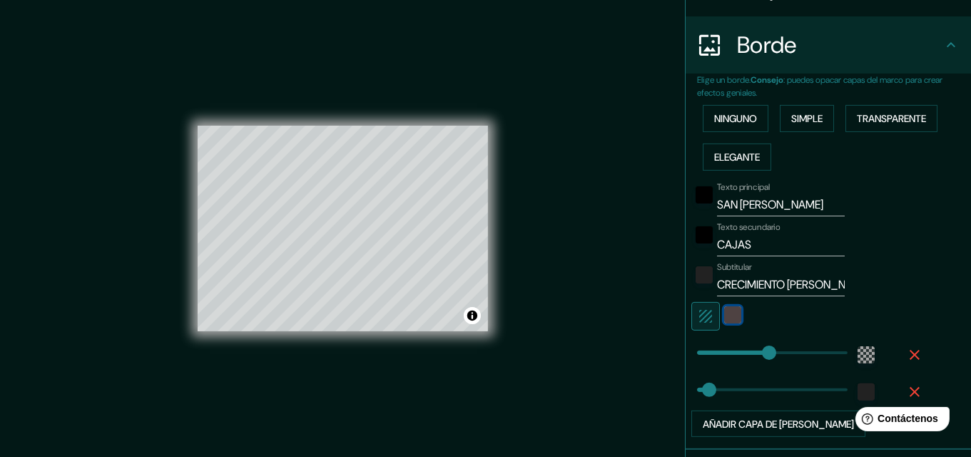
click at [724, 308] on div "color-836F6F" at bounding box center [732, 314] width 17 height 17
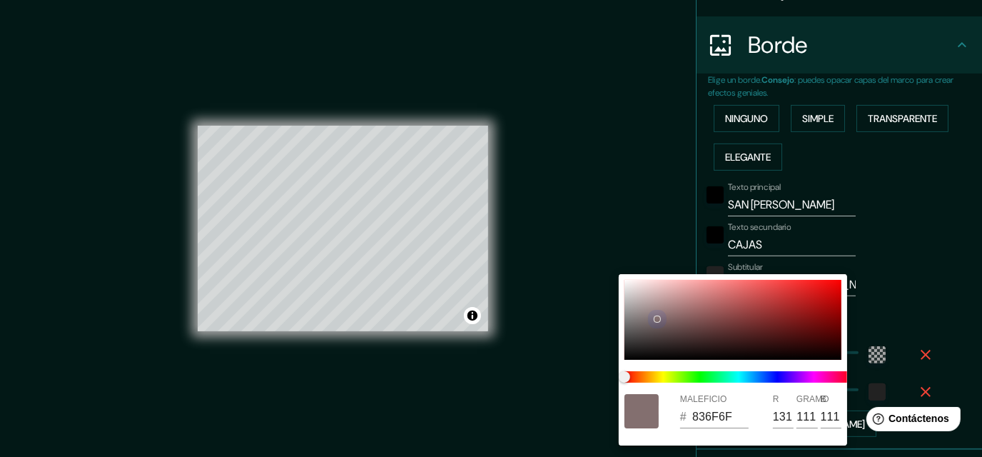
click at [639, 323] on div at bounding box center [732, 320] width 217 height 80
type input "195"
type input "32"
type input "756D6D"
type input "117"
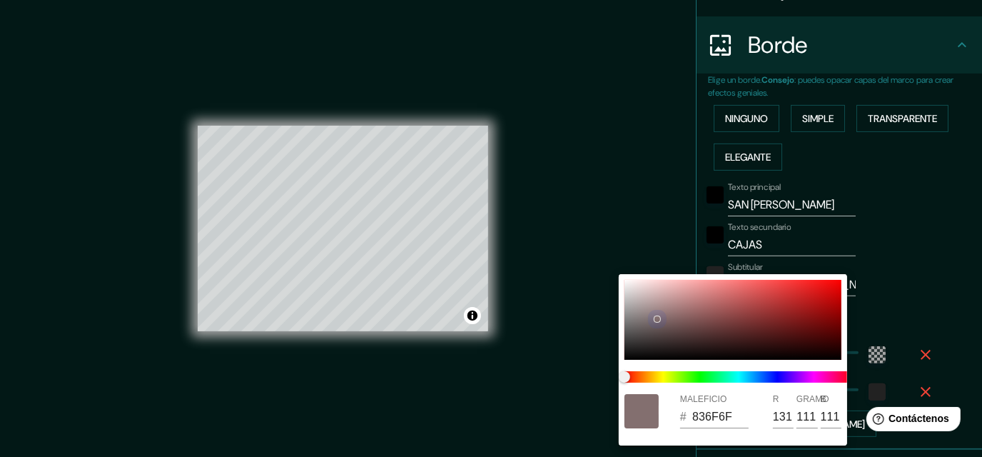
type input "109"
type input "195"
type input "32"
type input "C1B8B8"
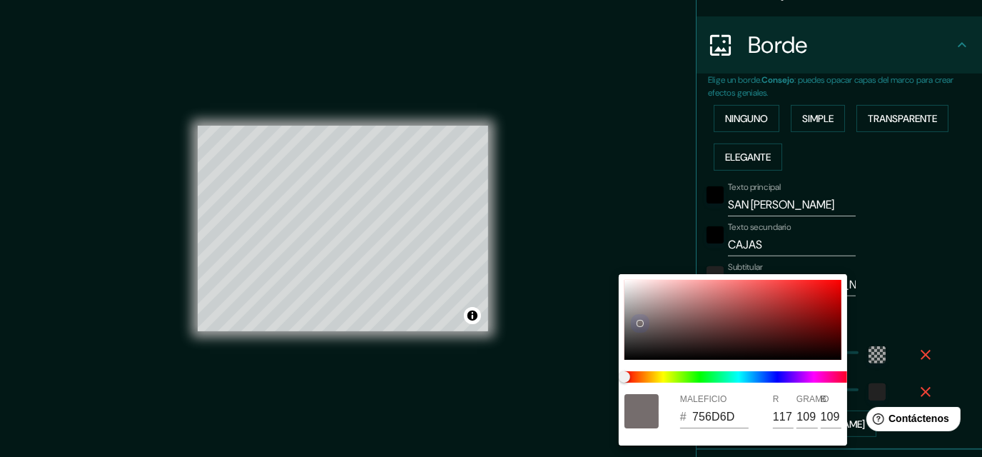
type input "193"
type input "184"
type input "195"
type input "32"
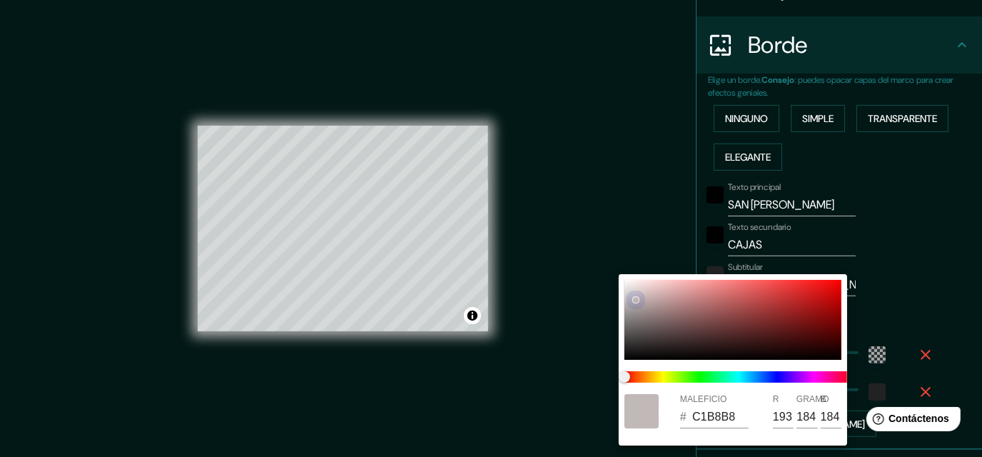
type input "FFFFFF"
type input "255"
drag, startPoint x: 639, startPoint y: 309, endPoint x: 614, endPoint y: 266, distance: 49.9
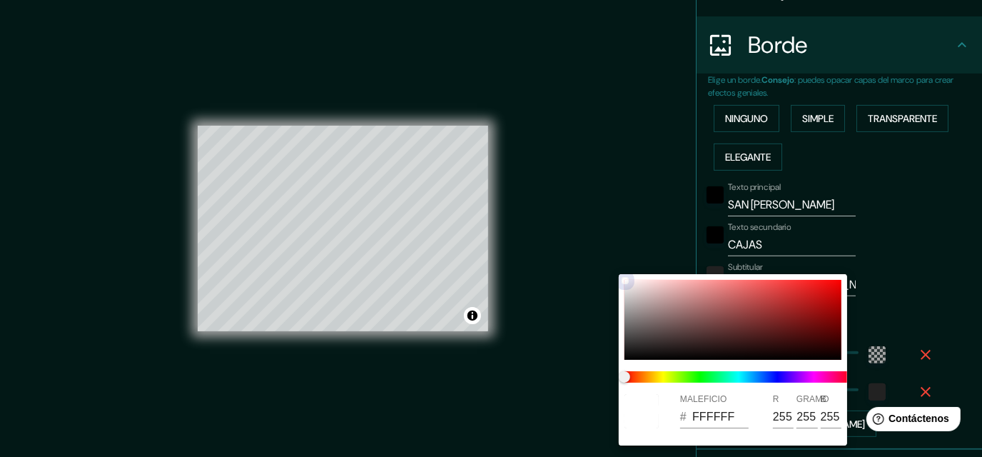
click at [614, 266] on div "MALEFICIO # FFFFFF R 255 GRAMO 255 B 255" at bounding box center [491, 228] width 982 height 457
click at [672, 247] on div at bounding box center [491, 228] width 982 height 457
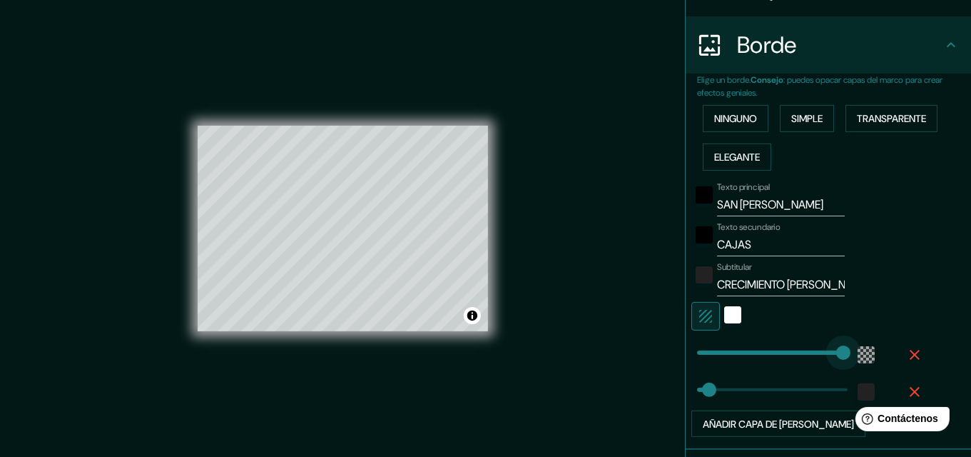
type input "406"
drag, startPoint x: 761, startPoint y: 345, endPoint x: 838, endPoint y: 334, distance: 77.9
type input "32"
type input "34"
drag, startPoint x: 829, startPoint y: 345, endPoint x: 699, endPoint y: 352, distance: 130.1
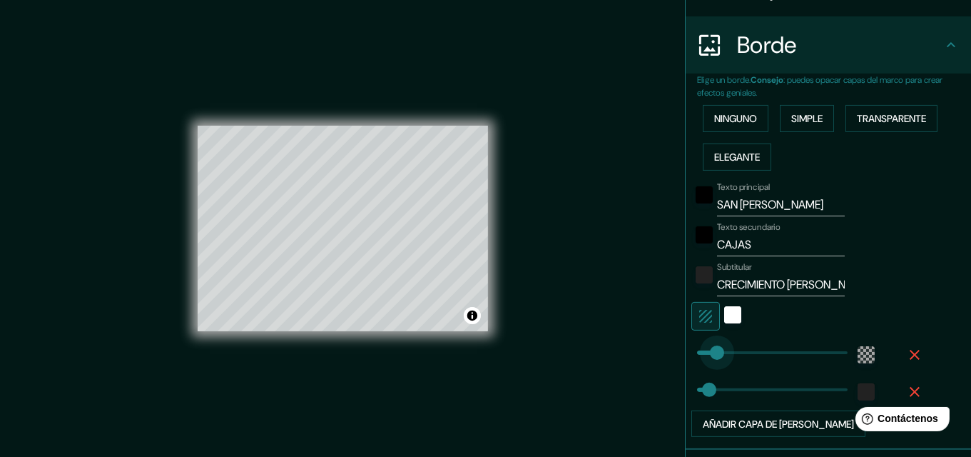
type input "32"
type input "0"
drag, startPoint x: 696, startPoint y: 347, endPoint x: 670, endPoint y: 355, distance: 26.9
type input "32"
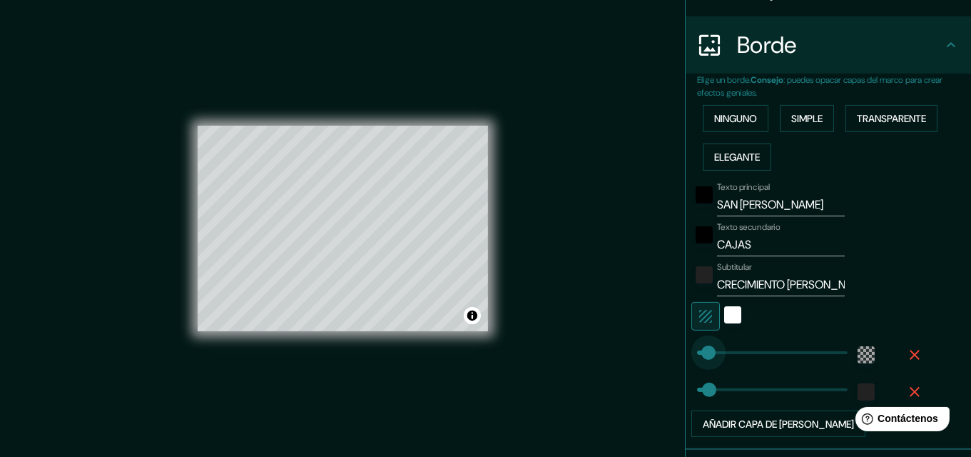
drag, startPoint x: 689, startPoint y: 347, endPoint x: 697, endPoint y: 347, distance: 8.6
type input "266"
drag, startPoint x: 716, startPoint y: 398, endPoint x: 785, endPoint y: 383, distance: 70.1
type input "23"
drag, startPoint x: 776, startPoint y: 383, endPoint x: 696, endPoint y: 421, distance: 89.1
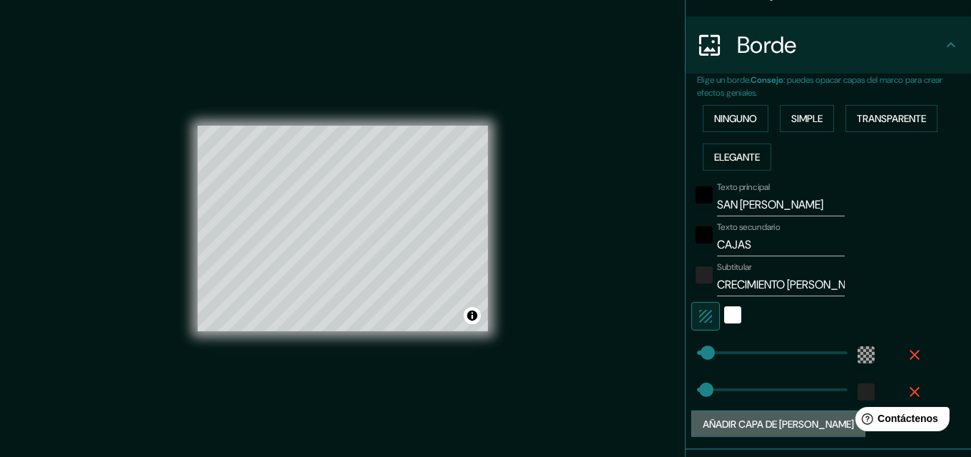
click at [770, 417] on font "Añadir capa de marco" at bounding box center [778, 423] width 151 height 13
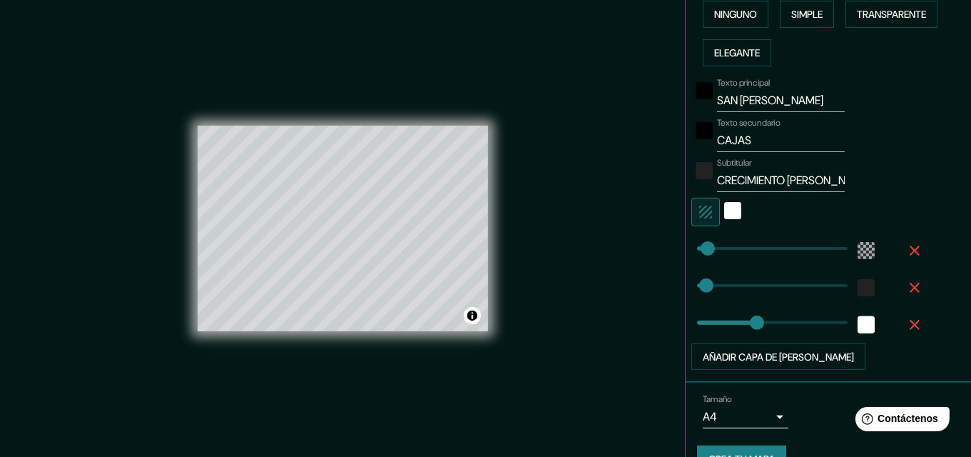
scroll to position [391, 0]
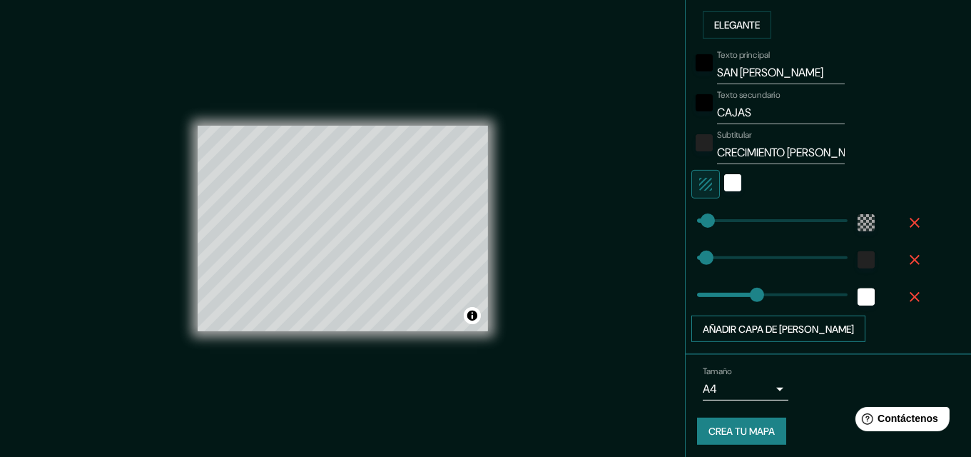
click at [793, 330] on font "Añadir capa de marco" at bounding box center [778, 329] width 151 height 13
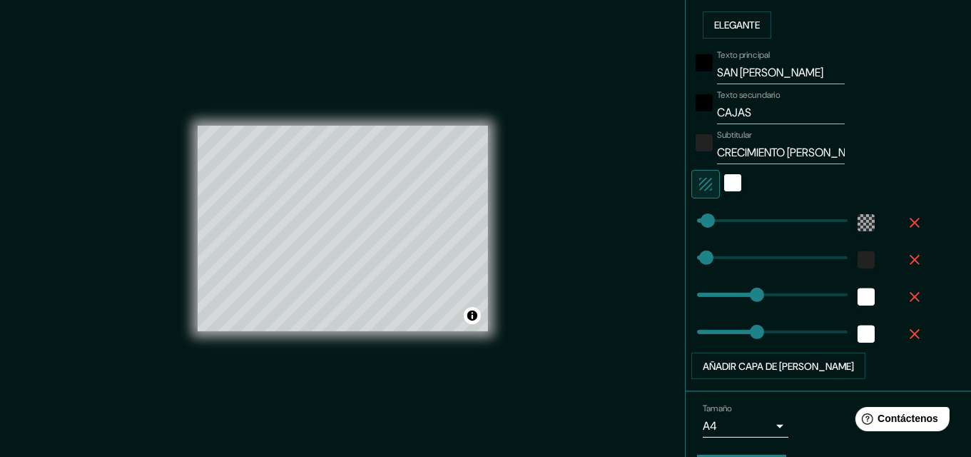
click at [906, 325] on icon "button" at bounding box center [914, 333] width 17 height 17
type input "162"
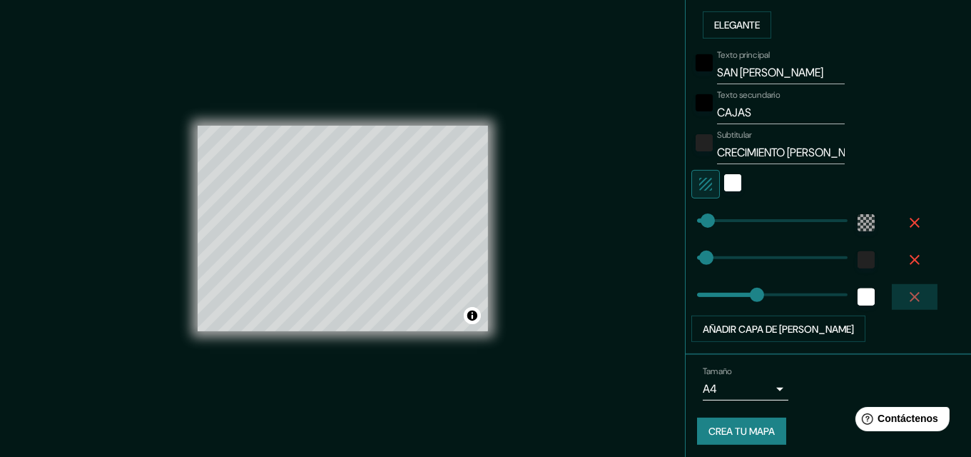
click at [910, 295] on icon "button" at bounding box center [915, 297] width 10 height 10
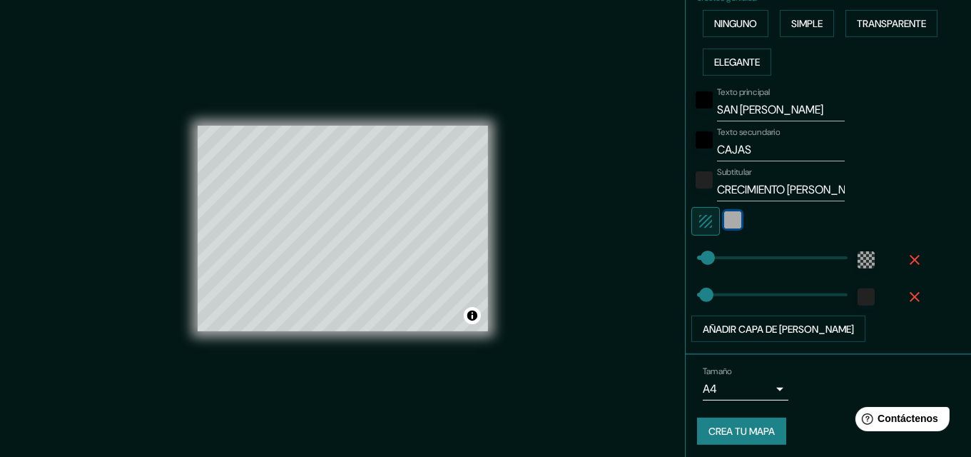
click at [724, 213] on div "white" at bounding box center [732, 219] width 17 height 17
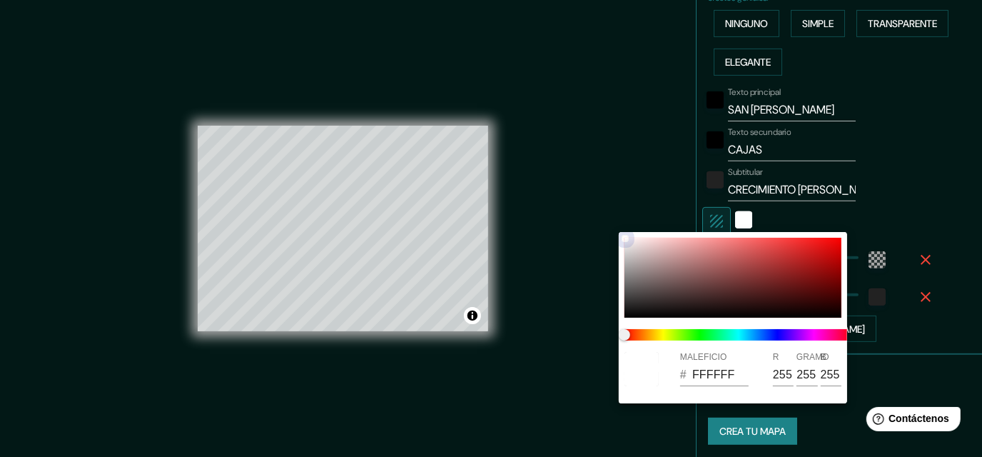
type input "9E2727"
type input "158"
type input "39"
type input "9E2323"
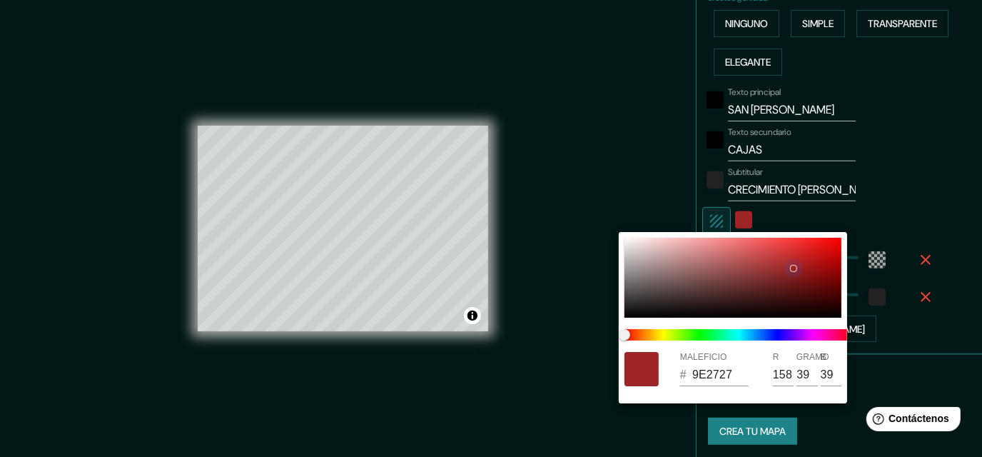
type input "35"
type input "A32020"
type input "163"
type input "32"
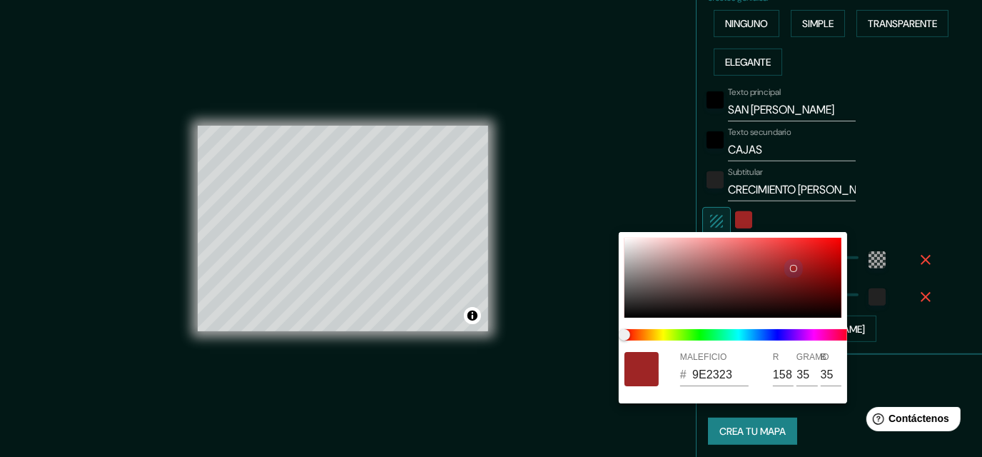
type input "32"
type input "A52020"
type input "165"
type input "A51E1E"
type input "30"
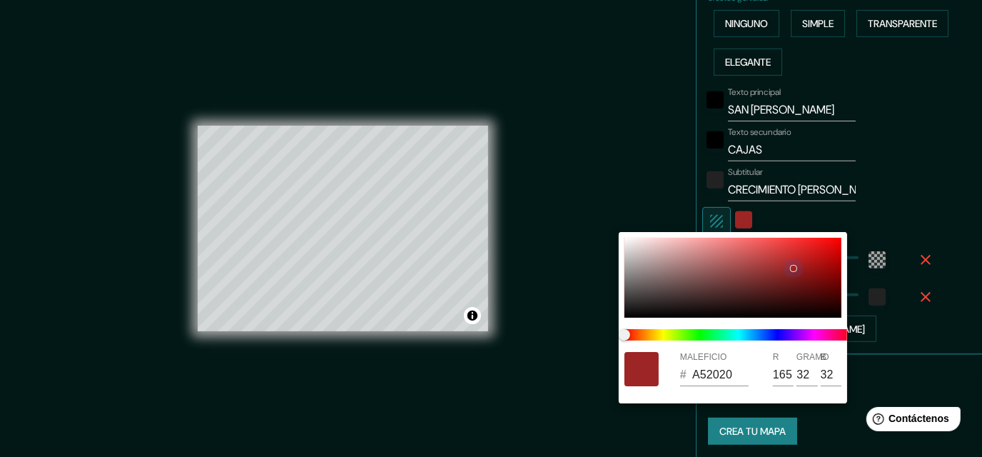
type input "30"
type input "A51D1D"
type input "29"
type input "A51C1C"
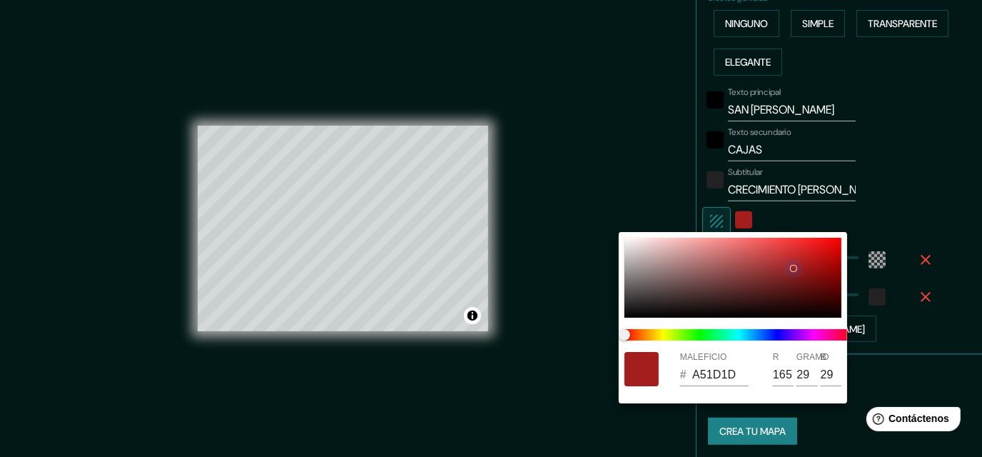
type input "28"
type input "A51B1B"
type input "27"
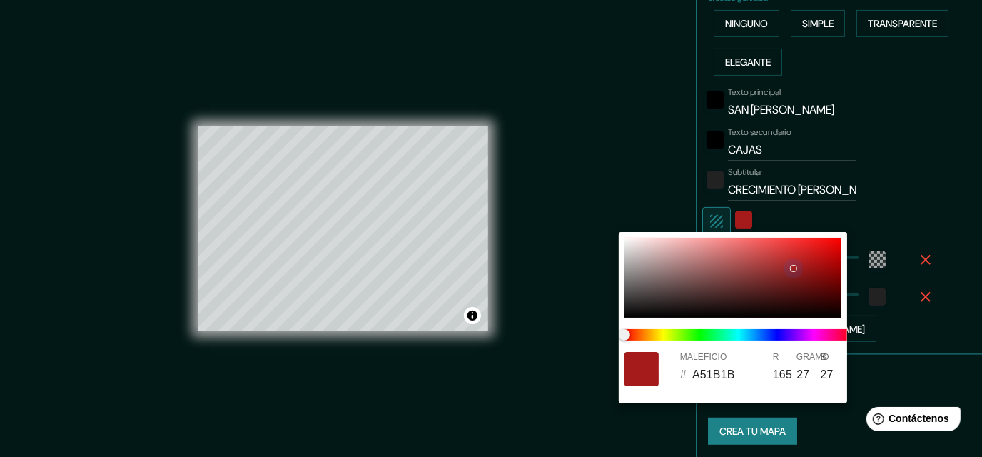
type input "A51A1A"
type input "26"
type input "A81A1A"
type input "168"
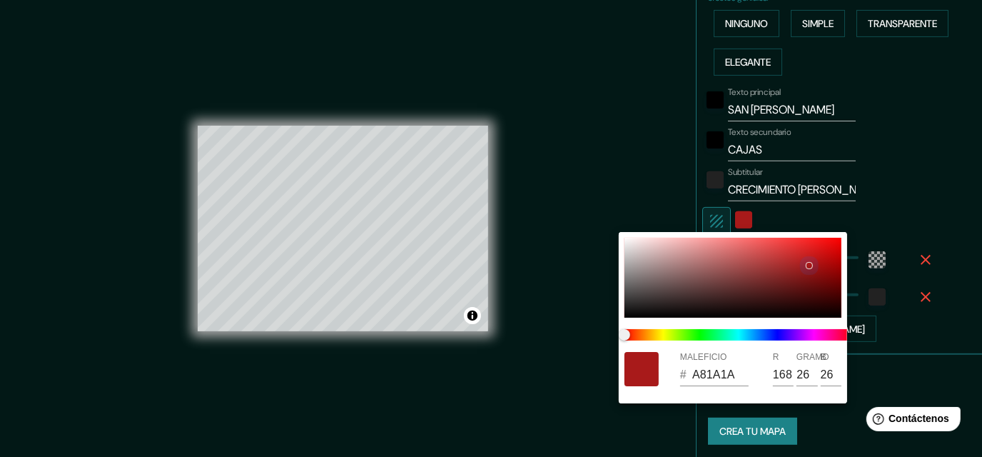
type input "AA1A1A"
drag, startPoint x: 731, startPoint y: 268, endPoint x: 760, endPoint y: 263, distance: 29.0
click at [760, 263] on div at bounding box center [732, 278] width 217 height 80
drag, startPoint x: 760, startPoint y: 263, endPoint x: 602, endPoint y: 231, distance: 160.9
click at [602, 231] on div "MALEFICIO # F1F1F1 R 241 GRAMO 241 B 241" at bounding box center [491, 228] width 982 height 457
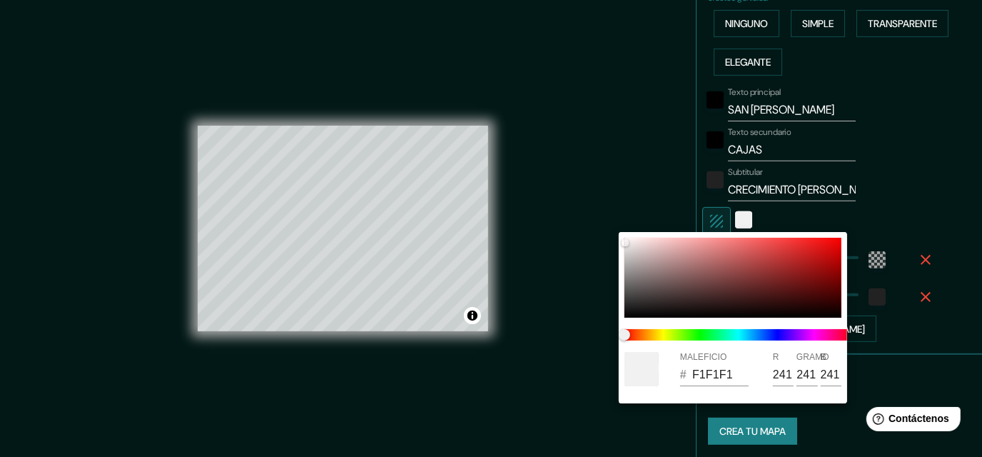
click at [630, 161] on div at bounding box center [491, 228] width 982 height 457
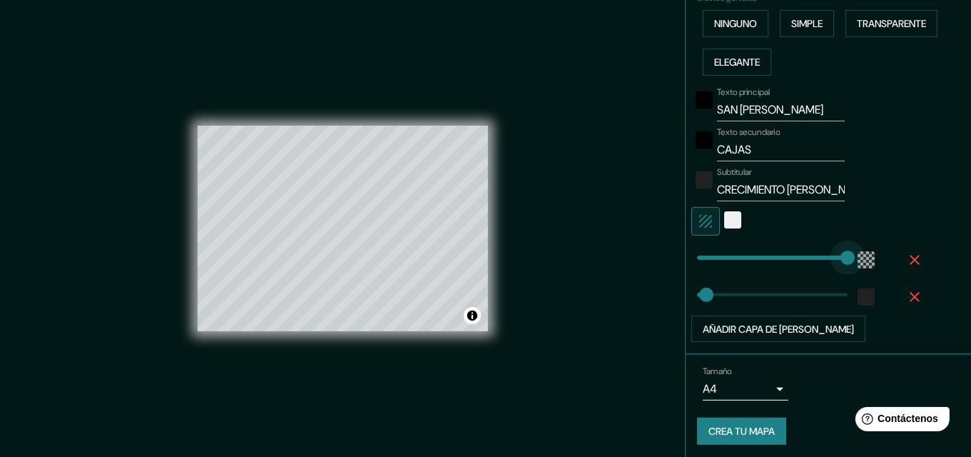
drag, startPoint x: 699, startPoint y: 258, endPoint x: 840, endPoint y: 257, distance: 140.6
drag, startPoint x: 832, startPoint y: 255, endPoint x: 604, endPoint y: 317, distance: 236.6
drag, startPoint x: 696, startPoint y: 292, endPoint x: 755, endPoint y: 288, distance: 58.7
drag, startPoint x: 731, startPoint y: 289, endPoint x: 692, endPoint y: 312, distance: 45.4
drag, startPoint x: 692, startPoint y: 290, endPoint x: 674, endPoint y: 296, distance: 19.4
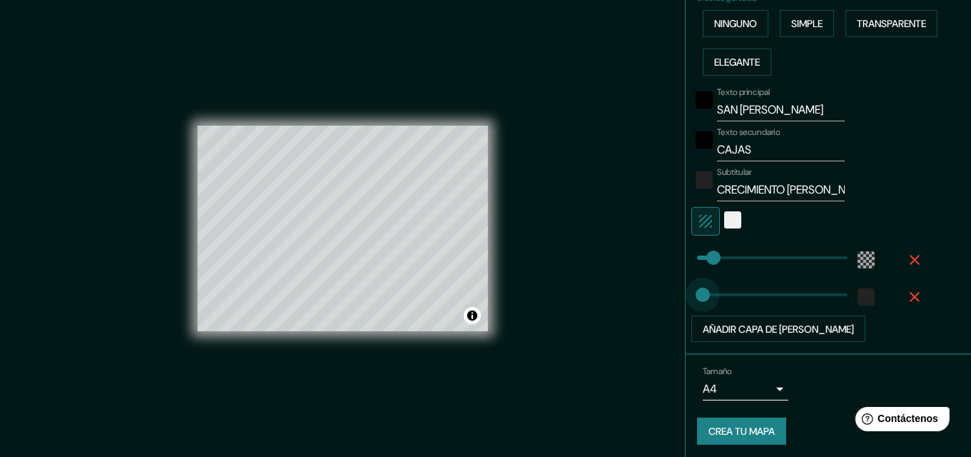
drag, startPoint x: 686, startPoint y: 285, endPoint x: 692, endPoint y: 300, distance: 16.3
click at [706, 258] on span at bounding box center [713, 257] width 14 height 14
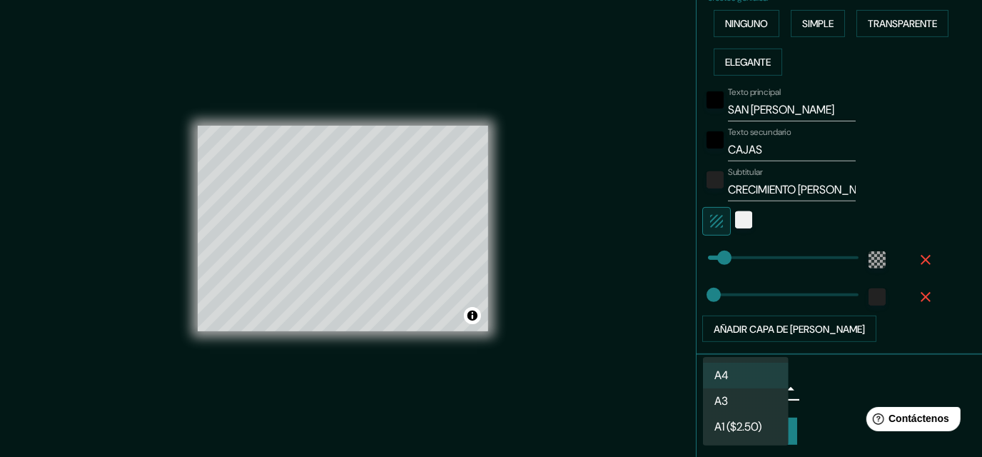
click at [751, 382] on body "Mappin Ubicación San Agustín, Departamento de Junín, Perú Patas Estilo Disposic…" at bounding box center [491, 228] width 982 height 457
click at [796, 374] on div at bounding box center [491, 228] width 982 height 457
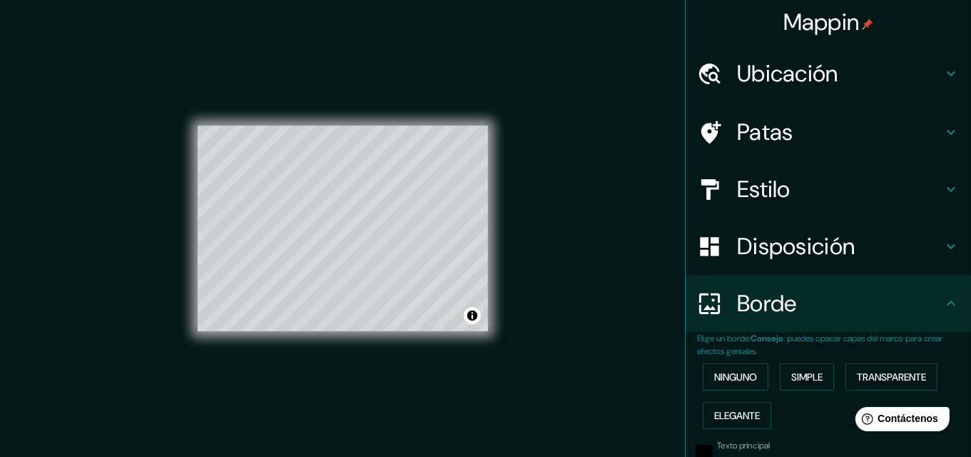
scroll to position [0, 0]
click at [868, 240] on h4 "Disposición" at bounding box center [839, 247] width 205 height 29
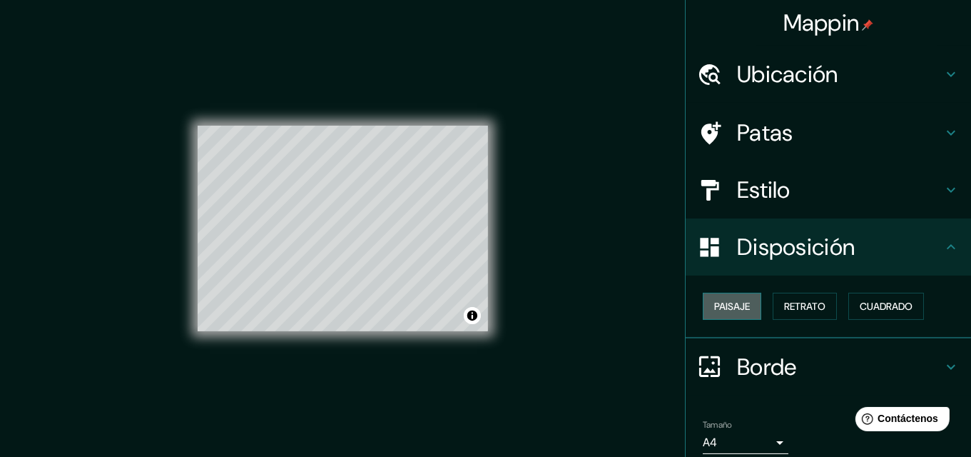
click at [724, 307] on font "Paisaje" at bounding box center [732, 306] width 36 height 13
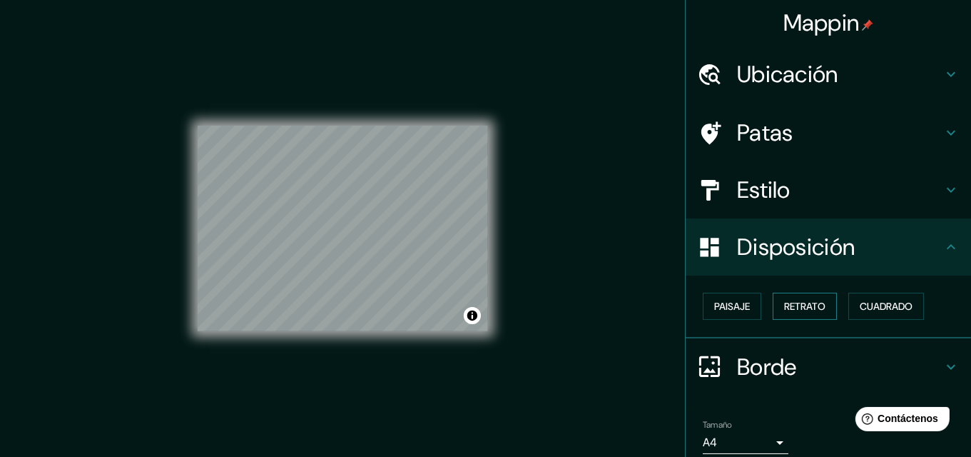
click at [773, 302] on button "Retrato" at bounding box center [805, 306] width 64 height 27
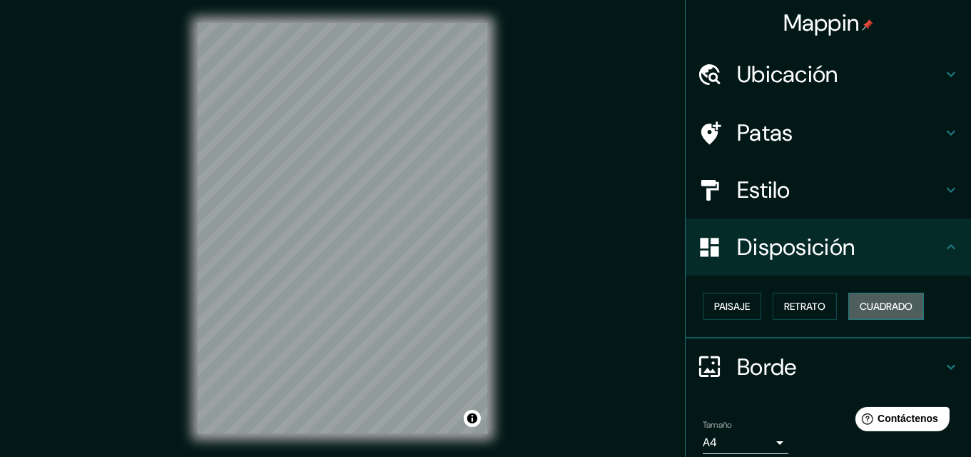
click at [903, 309] on font "Cuadrado" at bounding box center [886, 306] width 53 height 13
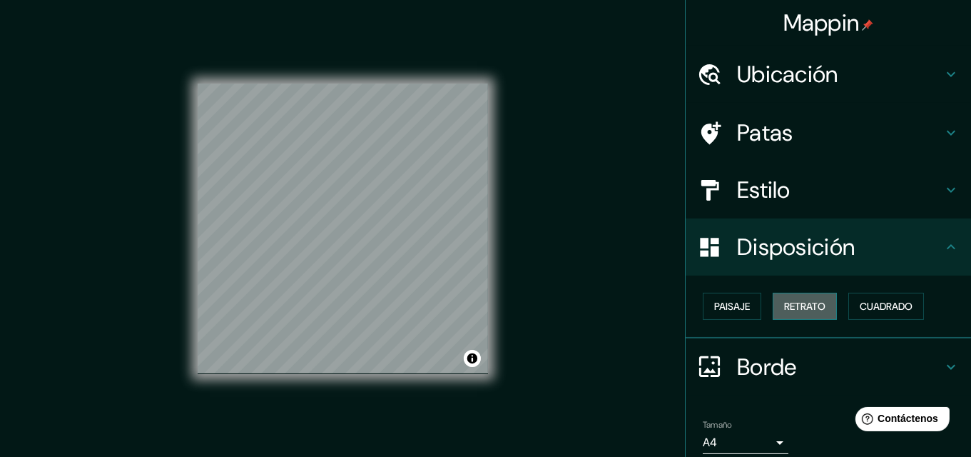
click at [798, 300] on font "Retrato" at bounding box center [804, 306] width 41 height 13
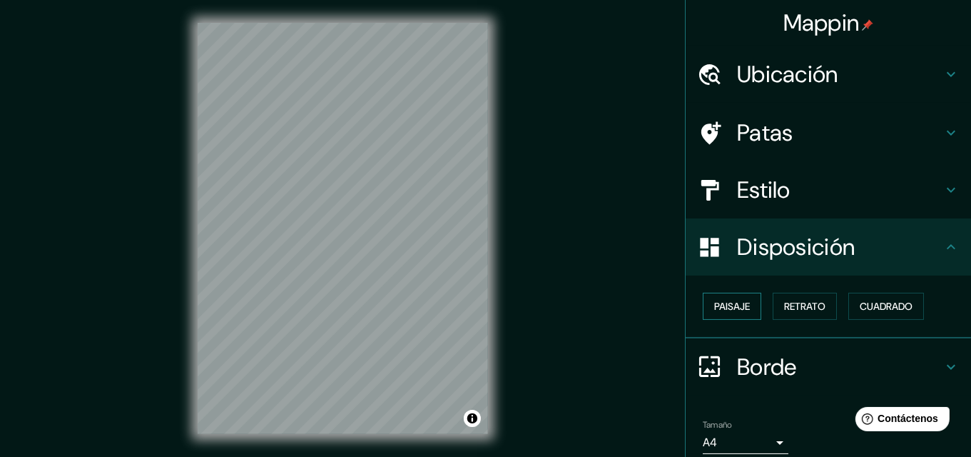
click at [719, 300] on font "Paisaje" at bounding box center [732, 306] width 36 height 13
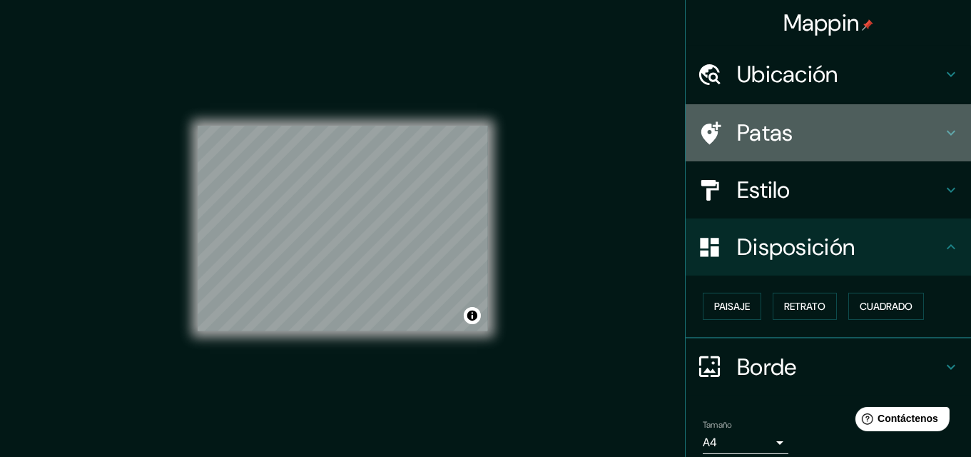
click at [818, 107] on div "Patas" at bounding box center [828, 132] width 285 height 57
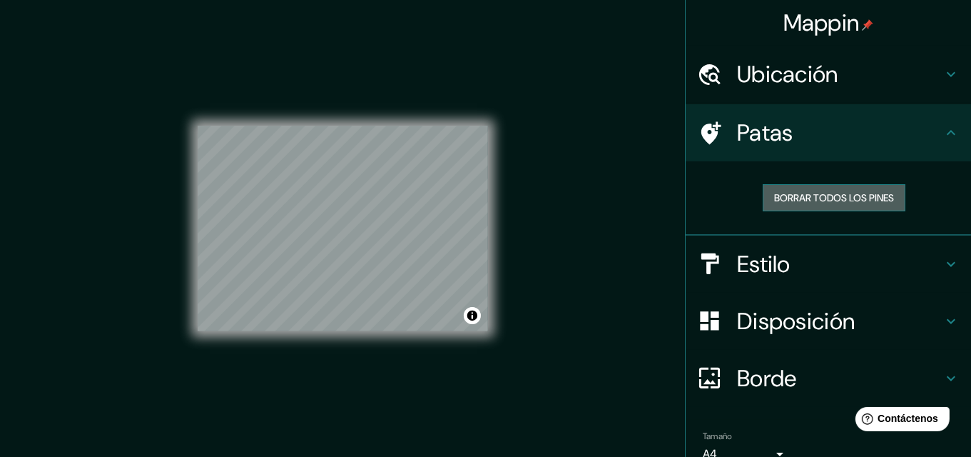
click at [830, 191] on font "Borrar todos los pines" at bounding box center [834, 197] width 120 height 13
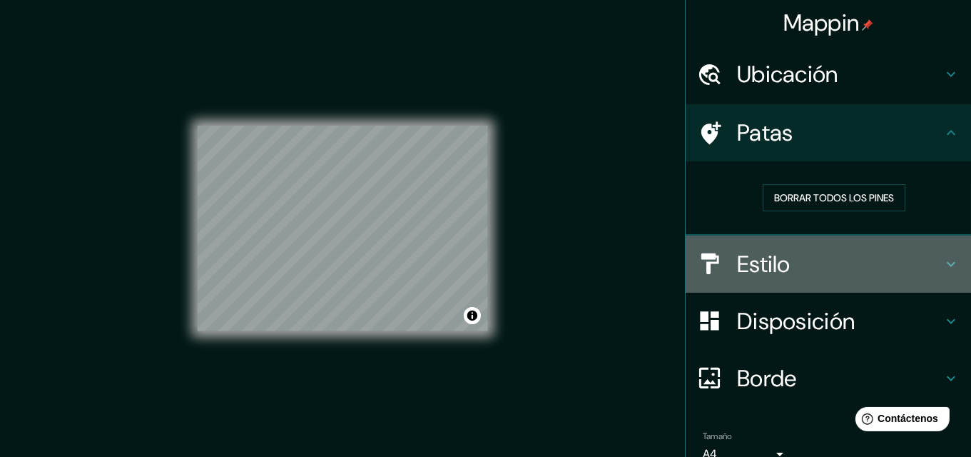
click at [784, 257] on h4 "Estilo" at bounding box center [839, 264] width 205 height 29
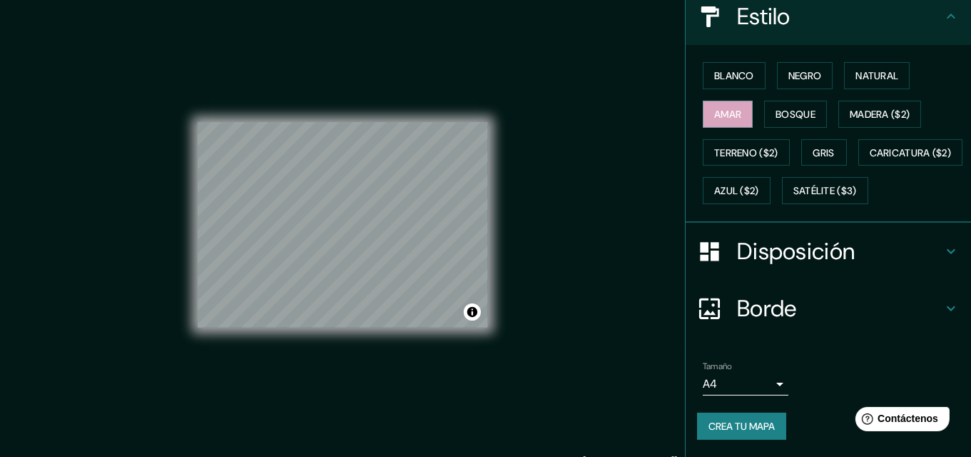
scroll to position [4, 0]
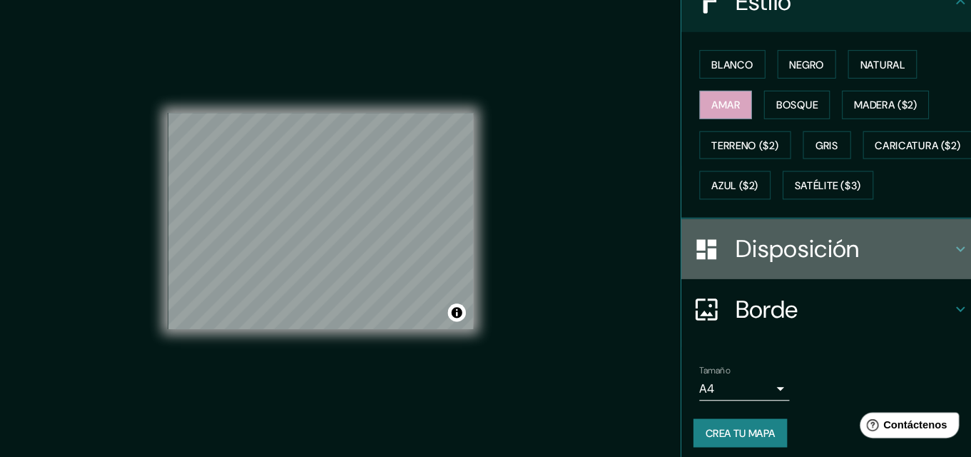
click at [797, 257] on font "Disposición" at bounding box center [796, 251] width 118 height 30
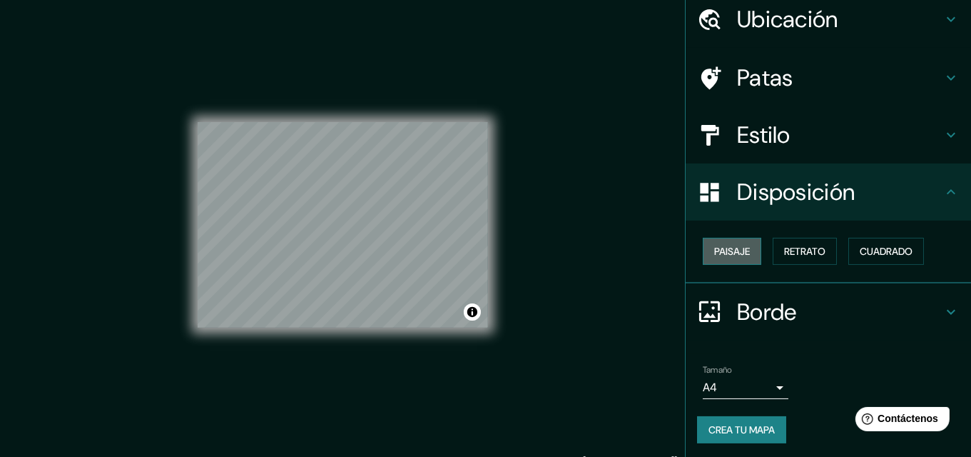
click at [737, 245] on font "Paisaje" at bounding box center [732, 251] width 36 height 13
click at [794, 255] on font "Retrato" at bounding box center [804, 251] width 41 height 13
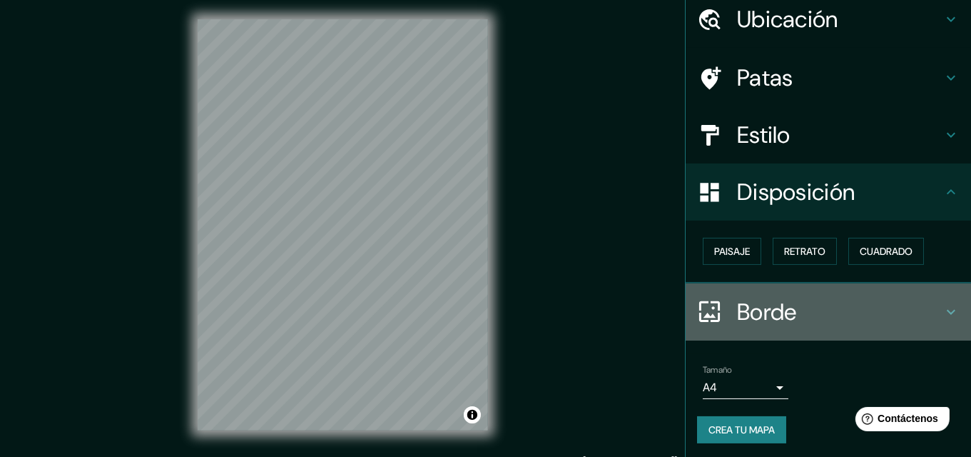
click at [922, 303] on h4 "Borde" at bounding box center [839, 312] width 205 height 29
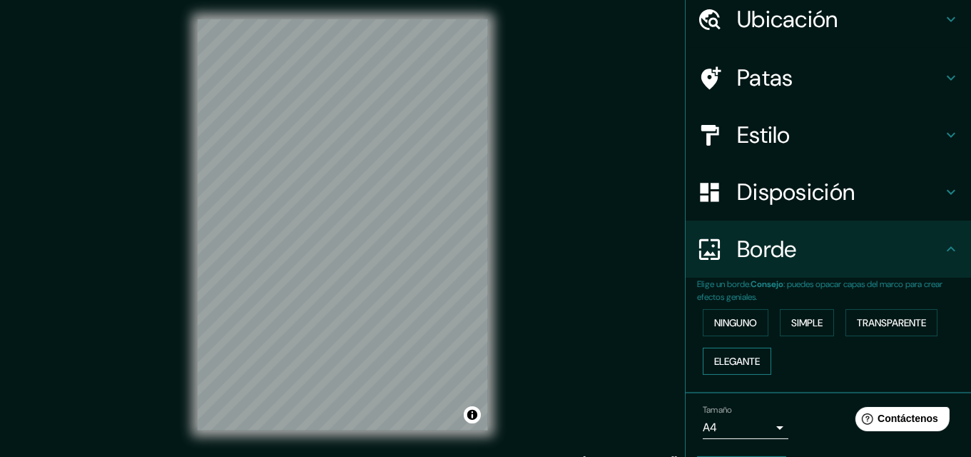
click at [751, 357] on font "Elegante" at bounding box center [737, 361] width 46 height 13
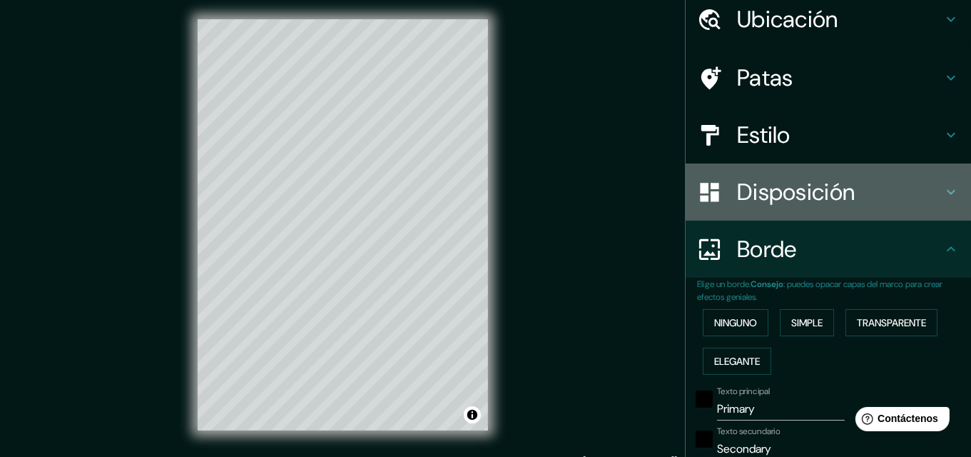
click at [815, 208] on div "Disposición" at bounding box center [828, 191] width 285 height 57
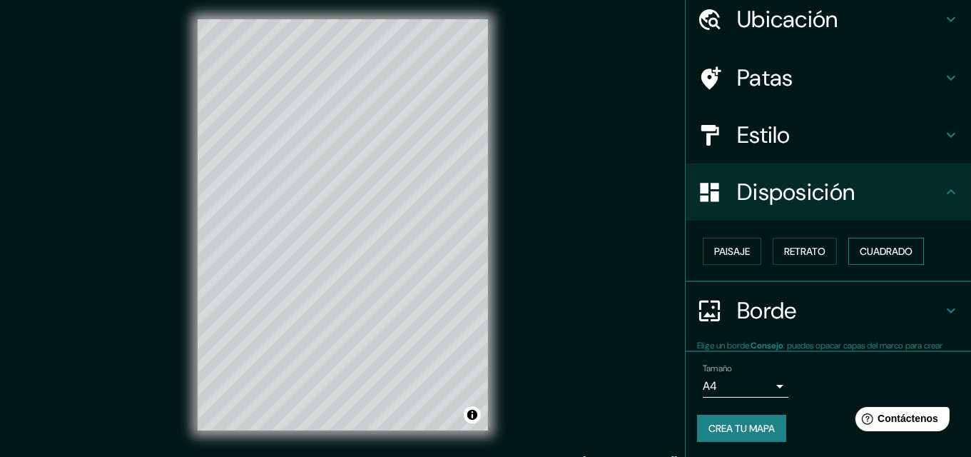
scroll to position [55, 0]
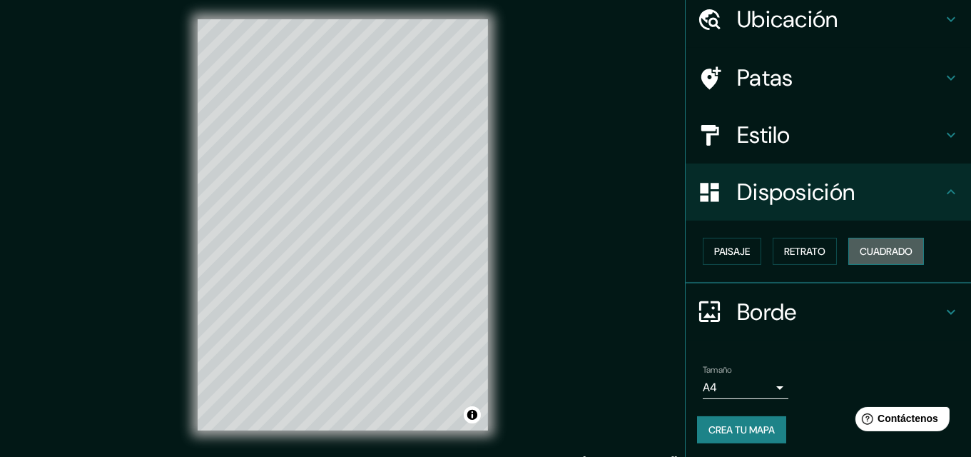
click at [885, 253] on font "Cuadrado" at bounding box center [886, 251] width 53 height 13
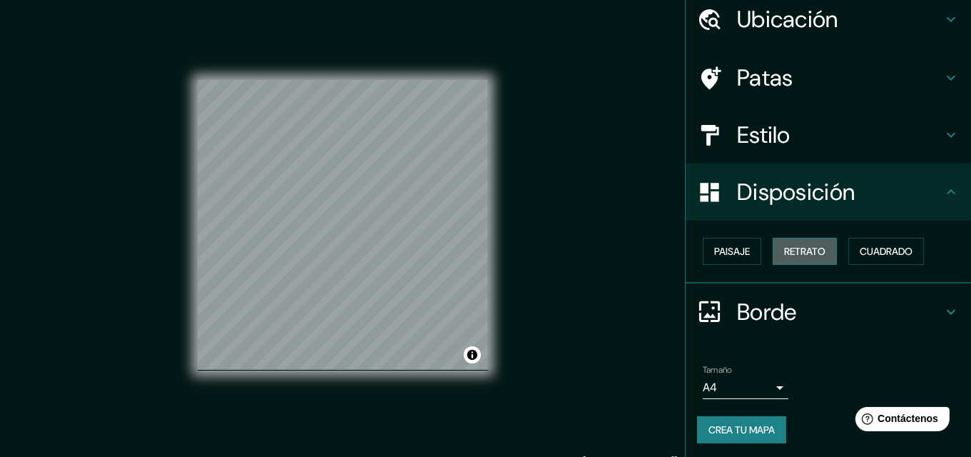
click at [788, 260] on button "Retrato" at bounding box center [805, 251] width 64 height 27
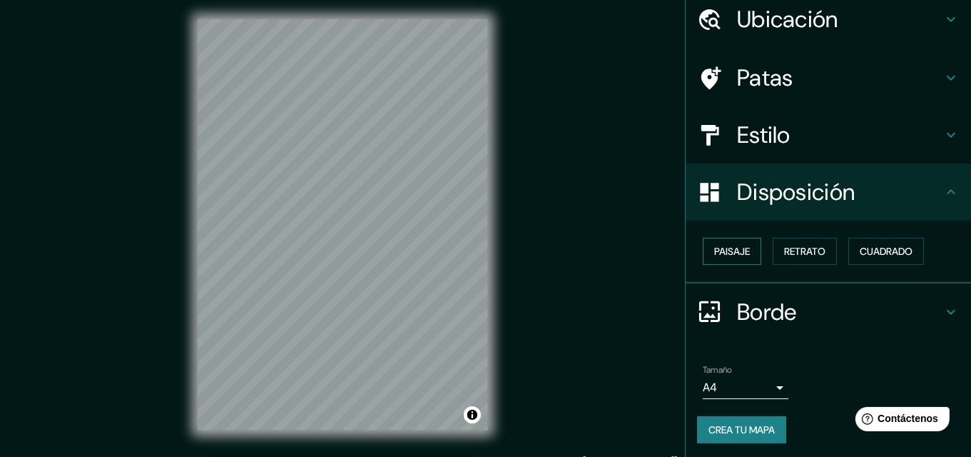
click at [738, 245] on font "Paisaje" at bounding box center [732, 251] width 36 height 13
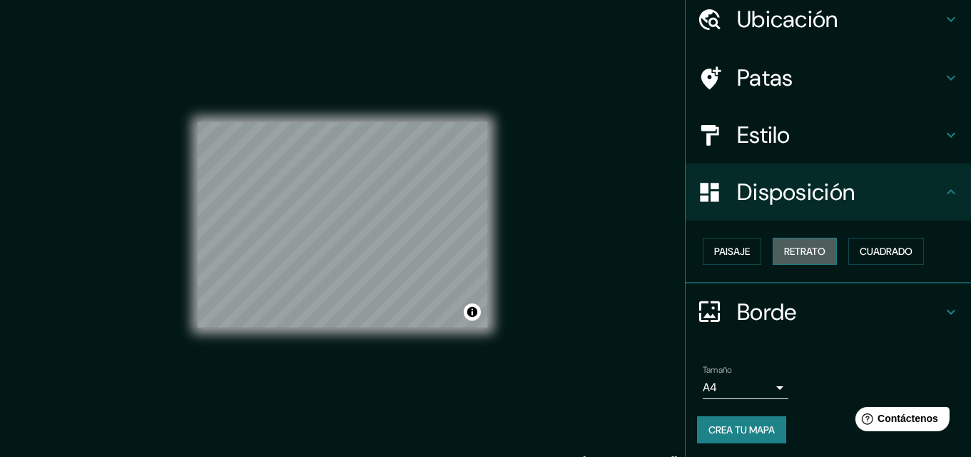
click at [784, 246] on font "Retrato" at bounding box center [804, 251] width 41 height 13
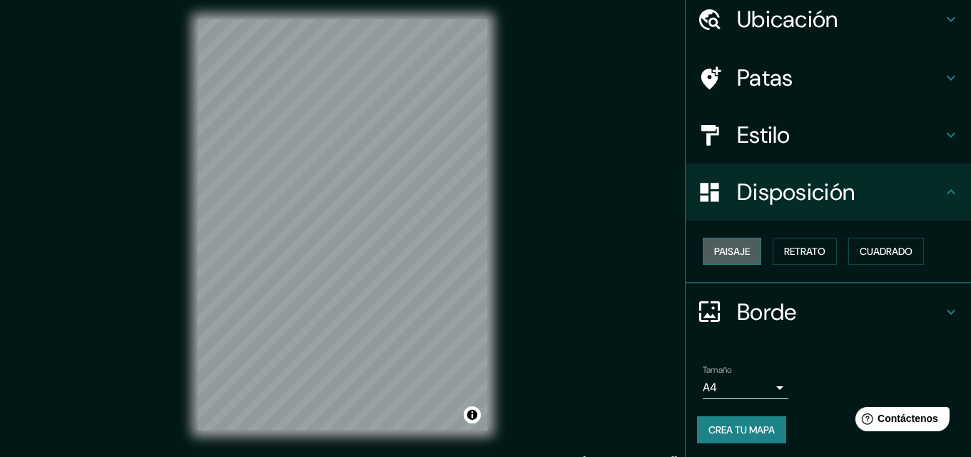
click at [718, 248] on font "Paisaje" at bounding box center [732, 251] width 36 height 13
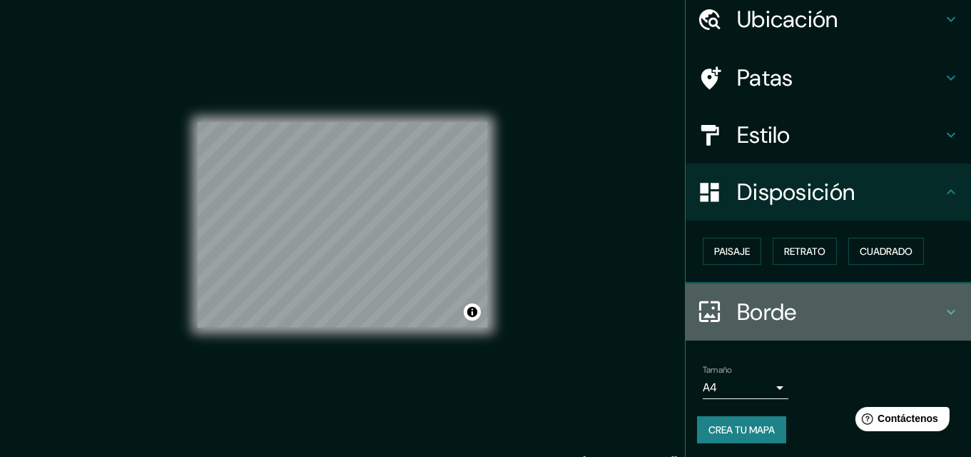
click at [852, 313] on h4 "Borde" at bounding box center [839, 312] width 205 height 29
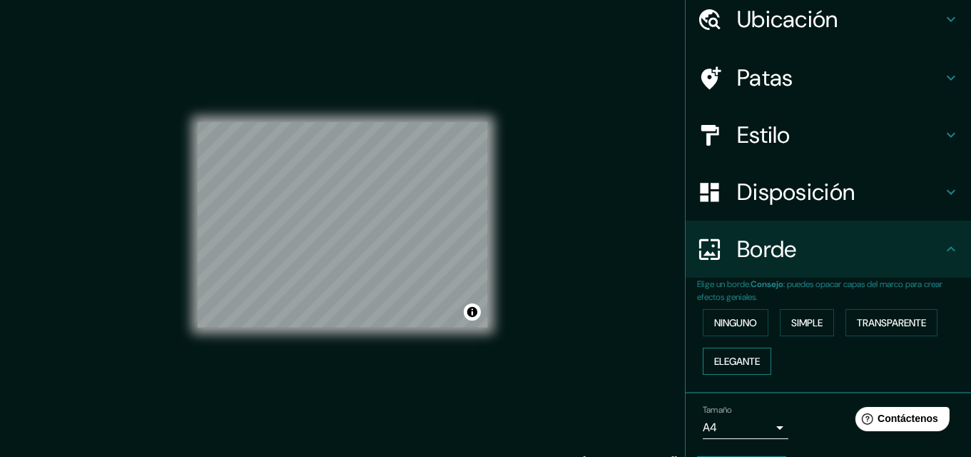
click at [741, 348] on button "Elegante" at bounding box center [737, 360] width 68 height 27
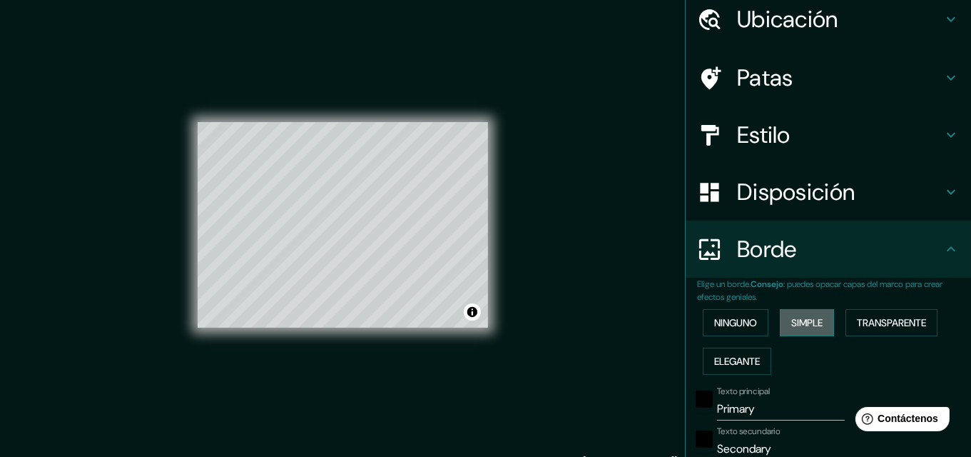
click at [786, 331] on button "Simple" at bounding box center [807, 322] width 54 height 27
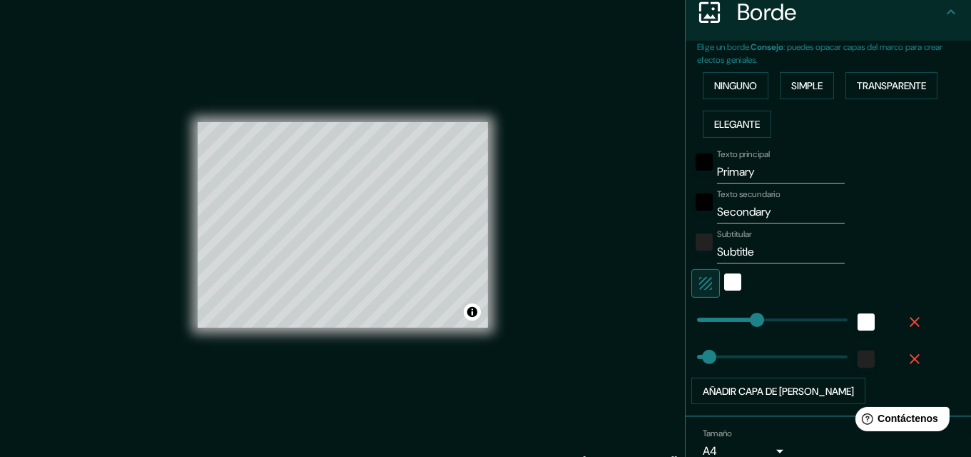
scroll to position [310, 0]
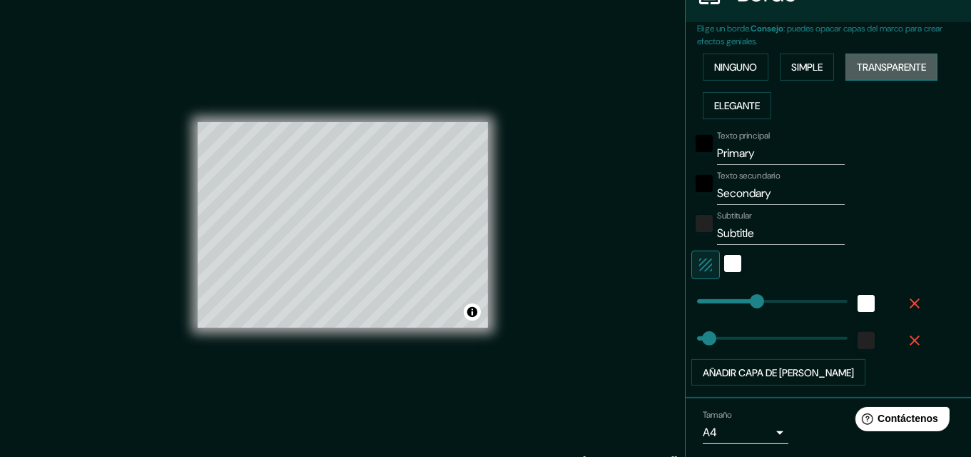
click at [870, 68] on font "Transparente" at bounding box center [891, 67] width 69 height 13
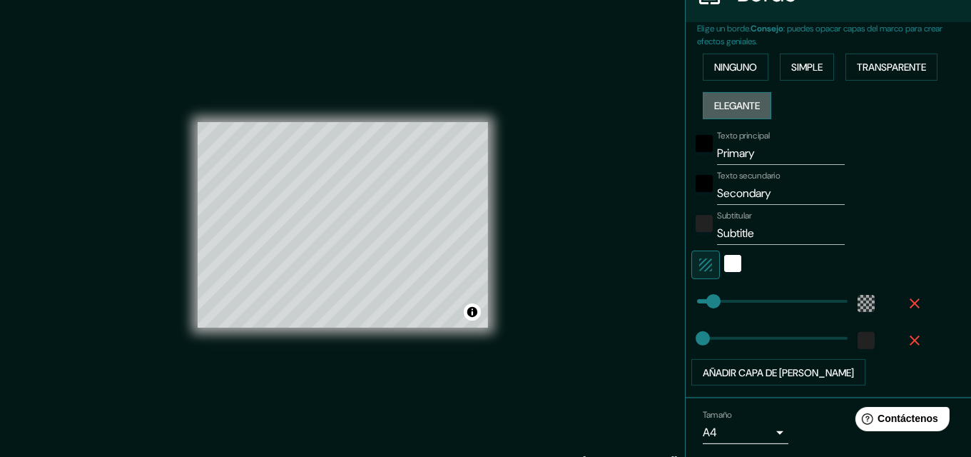
click at [748, 93] on button "Elegante" at bounding box center [737, 105] width 68 height 27
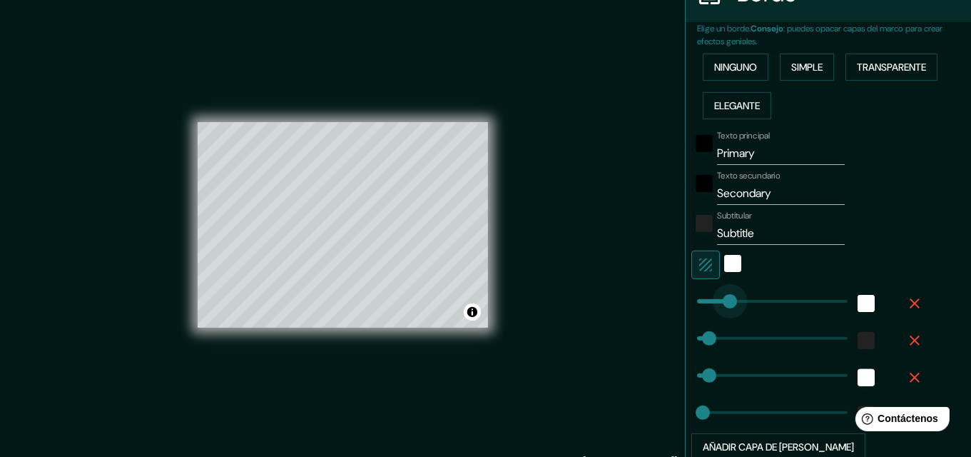
drag, startPoint x: 748, startPoint y: 301, endPoint x: 719, endPoint y: 306, distance: 29.7
drag, startPoint x: 716, startPoint y: 289, endPoint x: 707, endPoint y: 294, distance: 9.9
click at [806, 67] on font "Simple" at bounding box center [806, 67] width 31 height 13
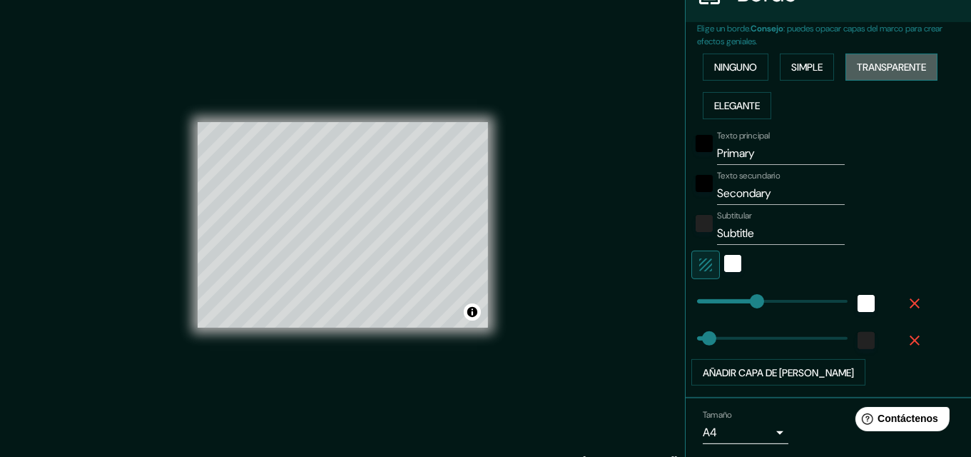
click at [858, 65] on font "Transparente" at bounding box center [891, 67] width 69 height 13
drag, startPoint x: 706, startPoint y: 293, endPoint x: 783, endPoint y: 303, distance: 78.5
drag, startPoint x: 773, startPoint y: 303, endPoint x: 709, endPoint y: 328, distance: 68.5
click at [724, 260] on div "blanco" at bounding box center [732, 263] width 17 height 17
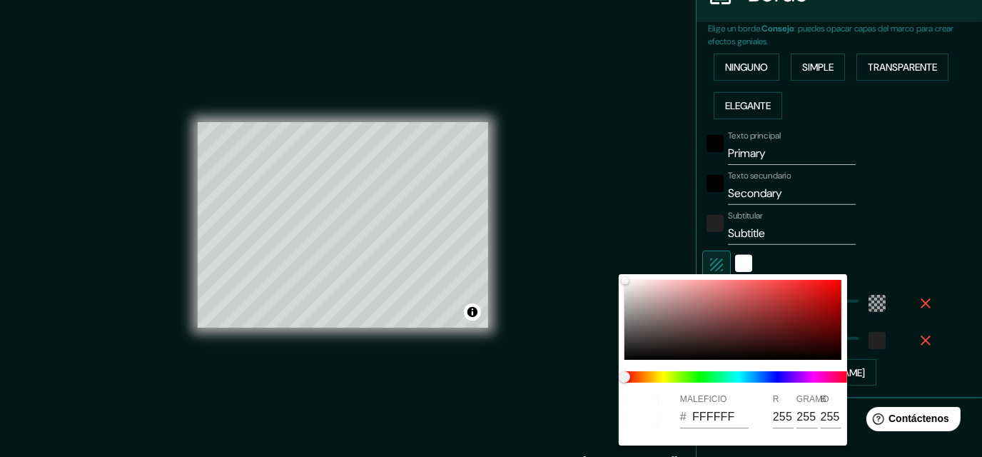
click at [868, 258] on div at bounding box center [491, 228] width 982 height 457
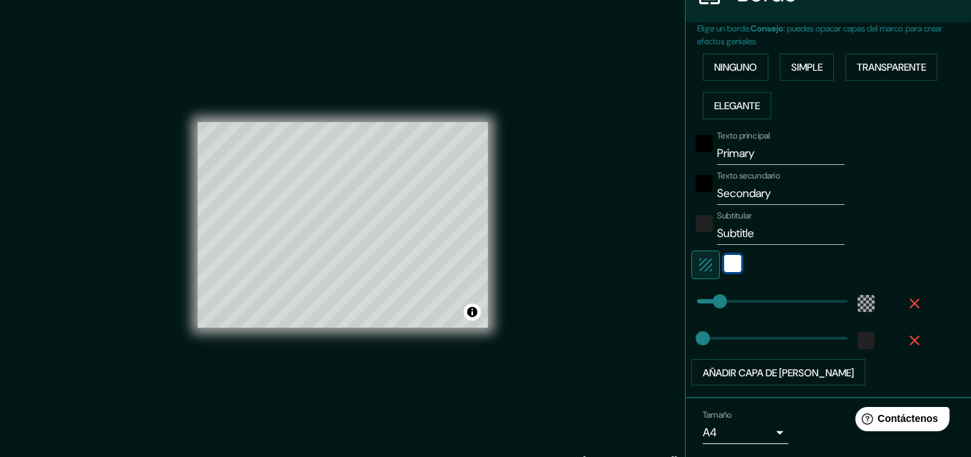
scroll to position [354, 0]
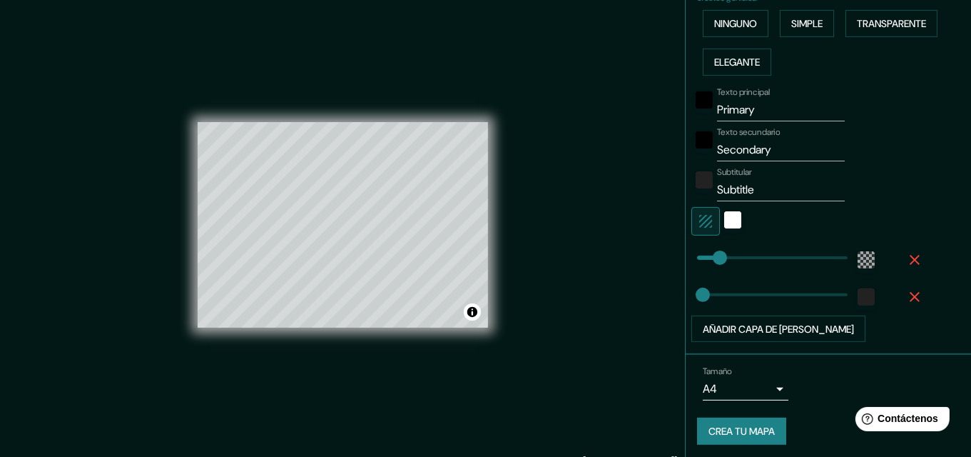
click at [763, 120] on div "Texto principal Primary Texto secundario Secondary Subtitular Subtitle Añadir c…" at bounding box center [811, 211] width 228 height 261
drag, startPoint x: 751, startPoint y: 111, endPoint x: 624, endPoint y: 138, distance: 129.7
click at [624, 138] on div "Mappin Ubicación San Agustín, Departamento de Junín, Perú Patas Estilo Disposic…" at bounding box center [485, 235] width 971 height 479
drag, startPoint x: 794, startPoint y: 149, endPoint x: 663, endPoint y: 149, distance: 131.3
click at [663, 149] on div "Mappin Ubicación San Agustín, Departamento de Junín, Perú Patas Estilo Disposic…" at bounding box center [485, 235] width 971 height 479
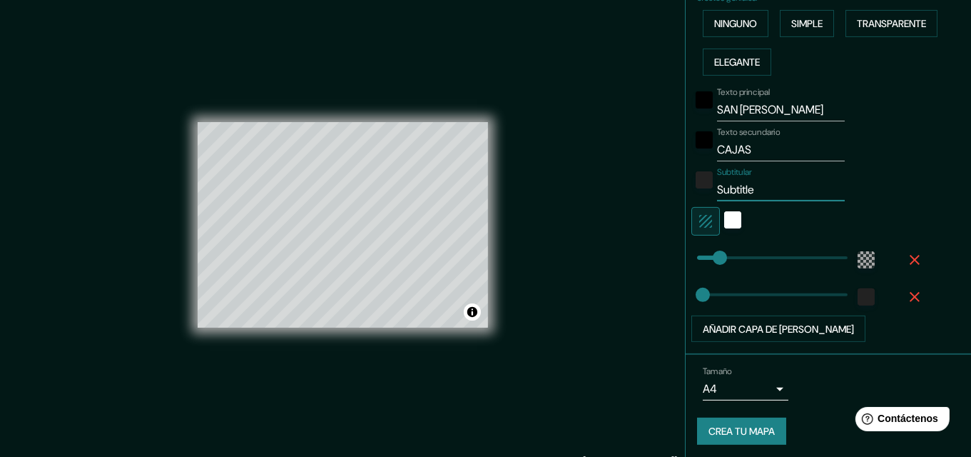
drag, startPoint x: 757, startPoint y: 185, endPoint x: 664, endPoint y: 183, distance: 93.5
click at [664, 183] on div "Mappin Ubicación San Agustín, Departamento de Junín, Perú Patas Estilo Disposic…" at bounding box center [485, 235] width 971 height 479
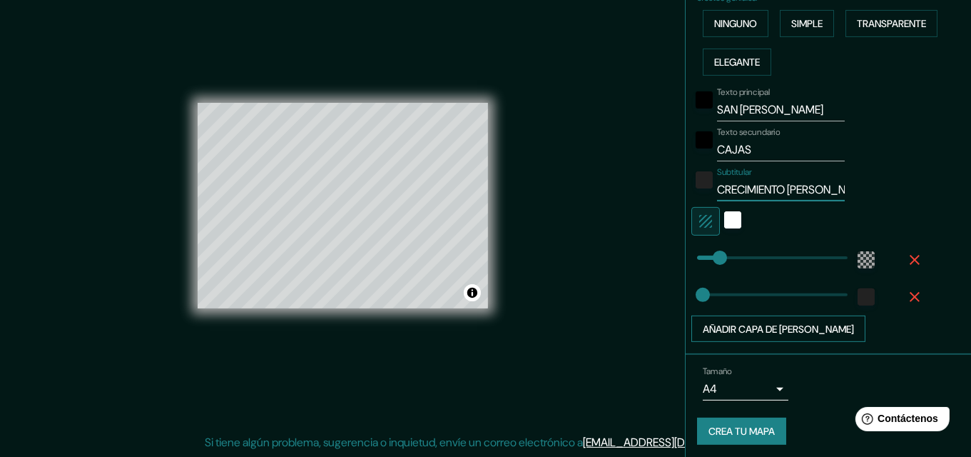
scroll to position [0, 0]
click at [765, 327] on font "Añadir capa de marco" at bounding box center [778, 329] width 151 height 13
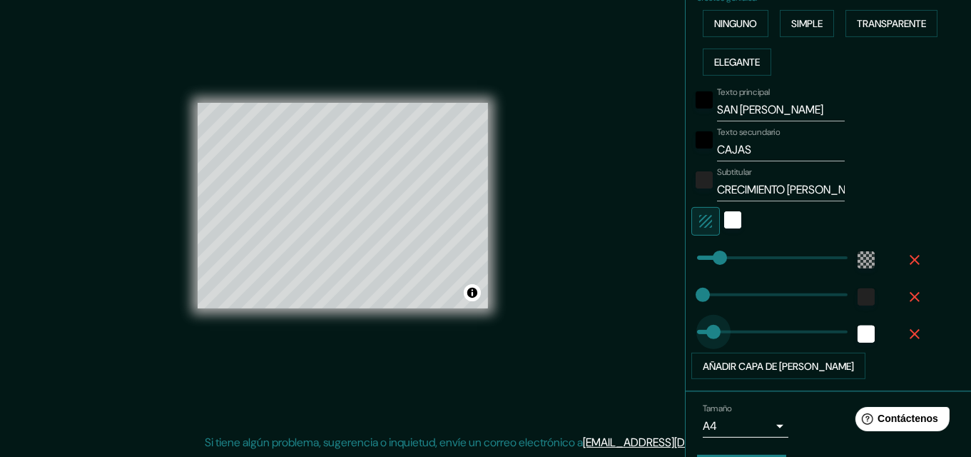
drag, startPoint x: 735, startPoint y: 325, endPoint x: 705, endPoint y: 323, distance: 30.0
drag, startPoint x: 705, startPoint y: 323, endPoint x: 696, endPoint y: 325, distance: 9.5
click at [912, 327] on icon "button" at bounding box center [914, 333] width 17 height 17
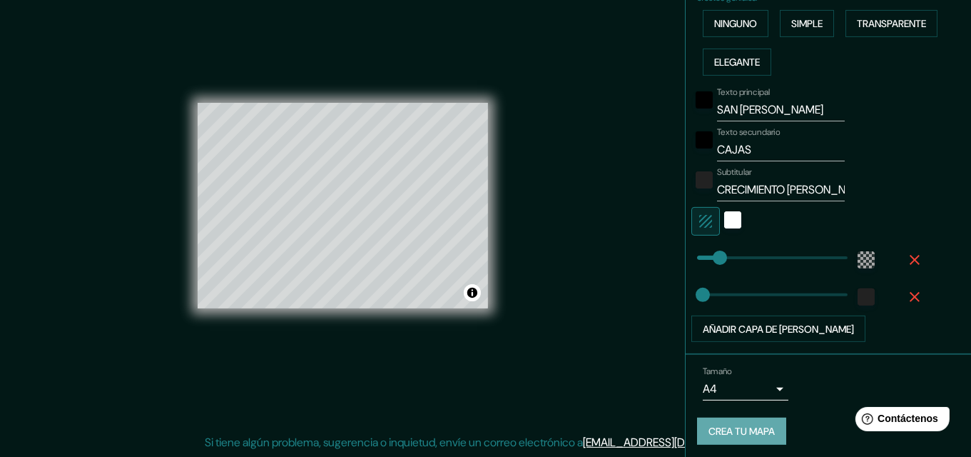
click at [719, 425] on font "Crea tu mapa" at bounding box center [742, 431] width 66 height 13
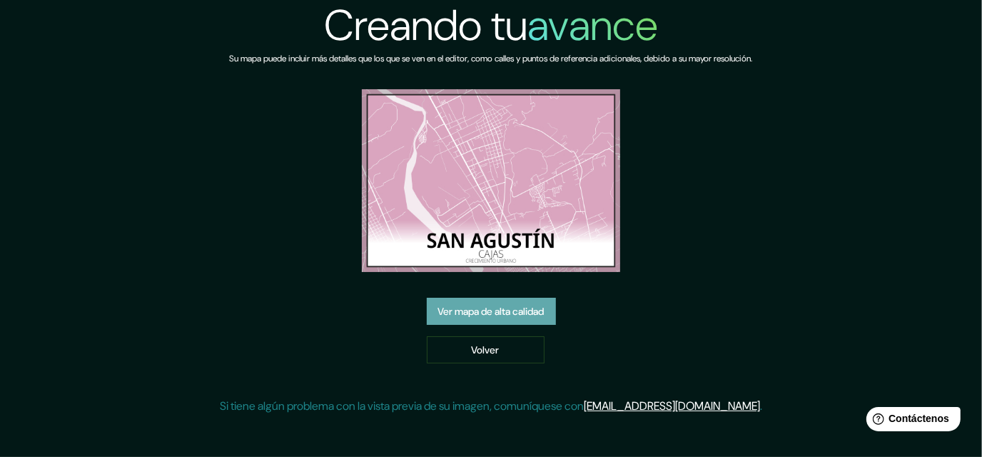
click at [506, 315] on font "Ver mapa de alta calidad" at bounding box center [491, 311] width 106 height 13
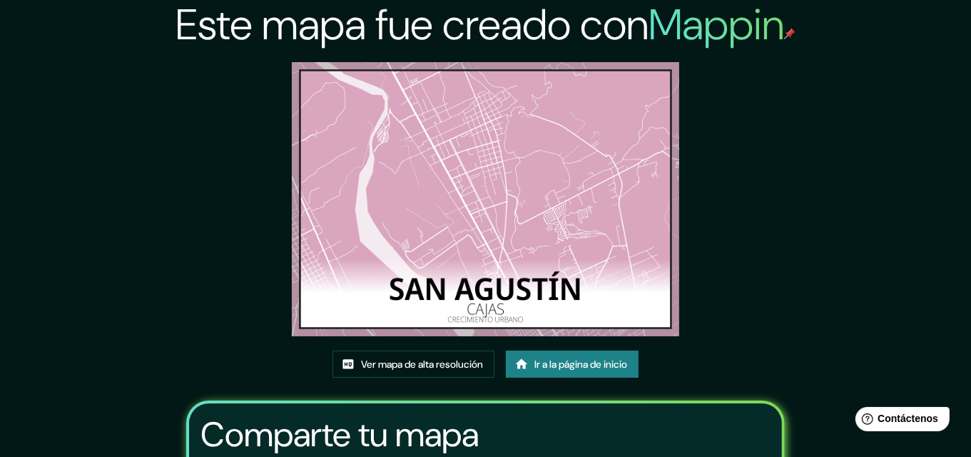
scroll to position [175, 0]
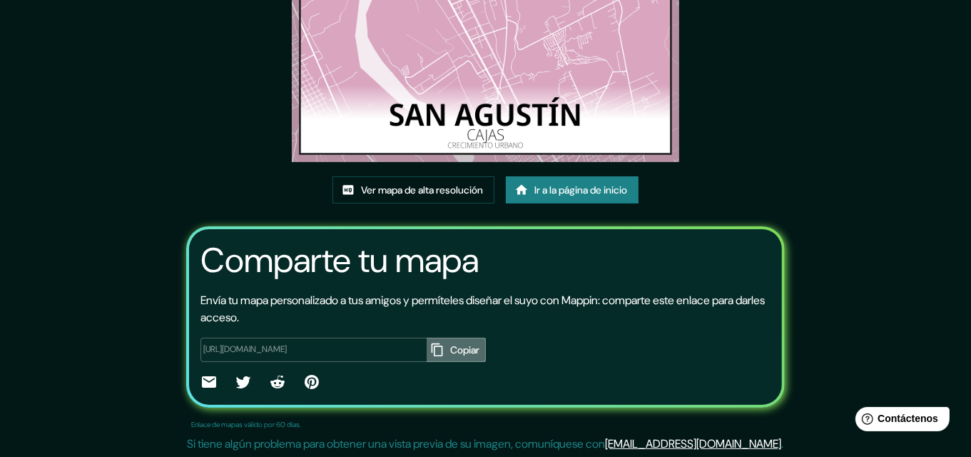
click at [427, 352] on button "Copiar" at bounding box center [456, 349] width 59 height 24
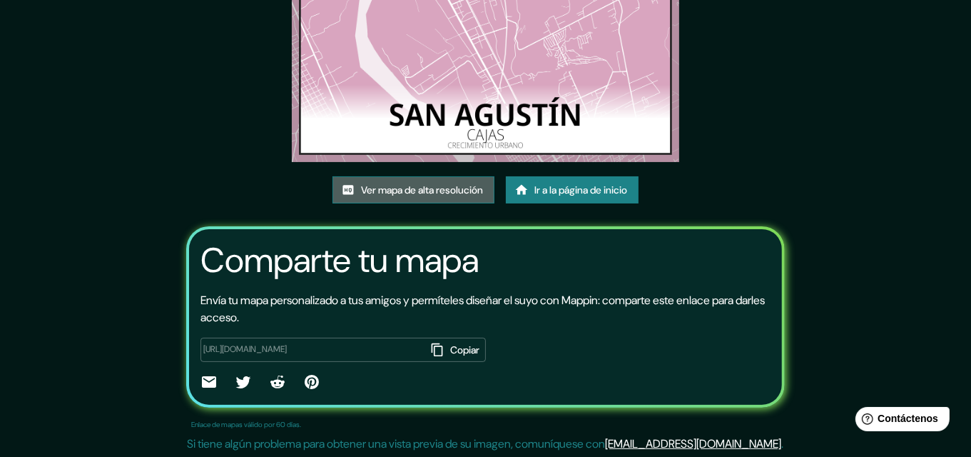
drag, startPoint x: 980, startPoint y: 238, endPoint x: 445, endPoint y: 190, distance: 537.3
click at [445, 190] on font "Ver mapa de alta resolución" at bounding box center [422, 189] width 122 height 13
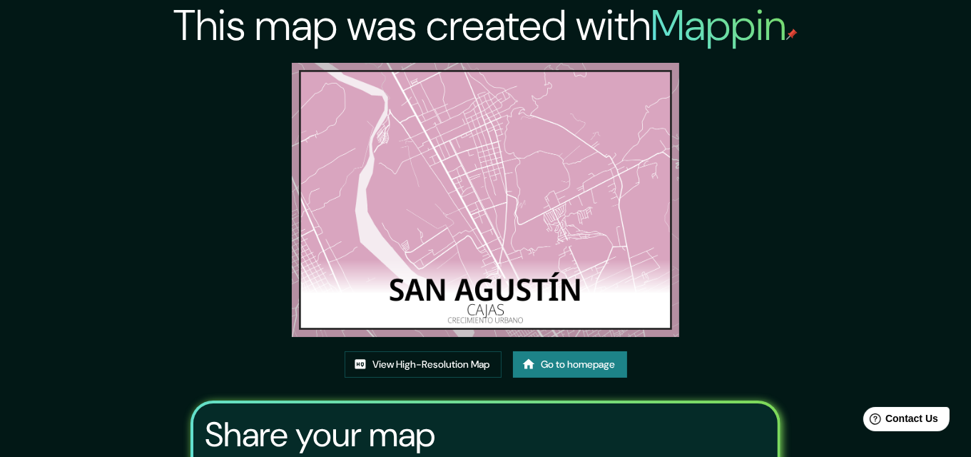
click at [789, 235] on div "This map was created with Mappin View High-Resolution Map Go to homepage Share …" at bounding box center [485, 307] width 624 height 614
